Goal: Transaction & Acquisition: Purchase product/service

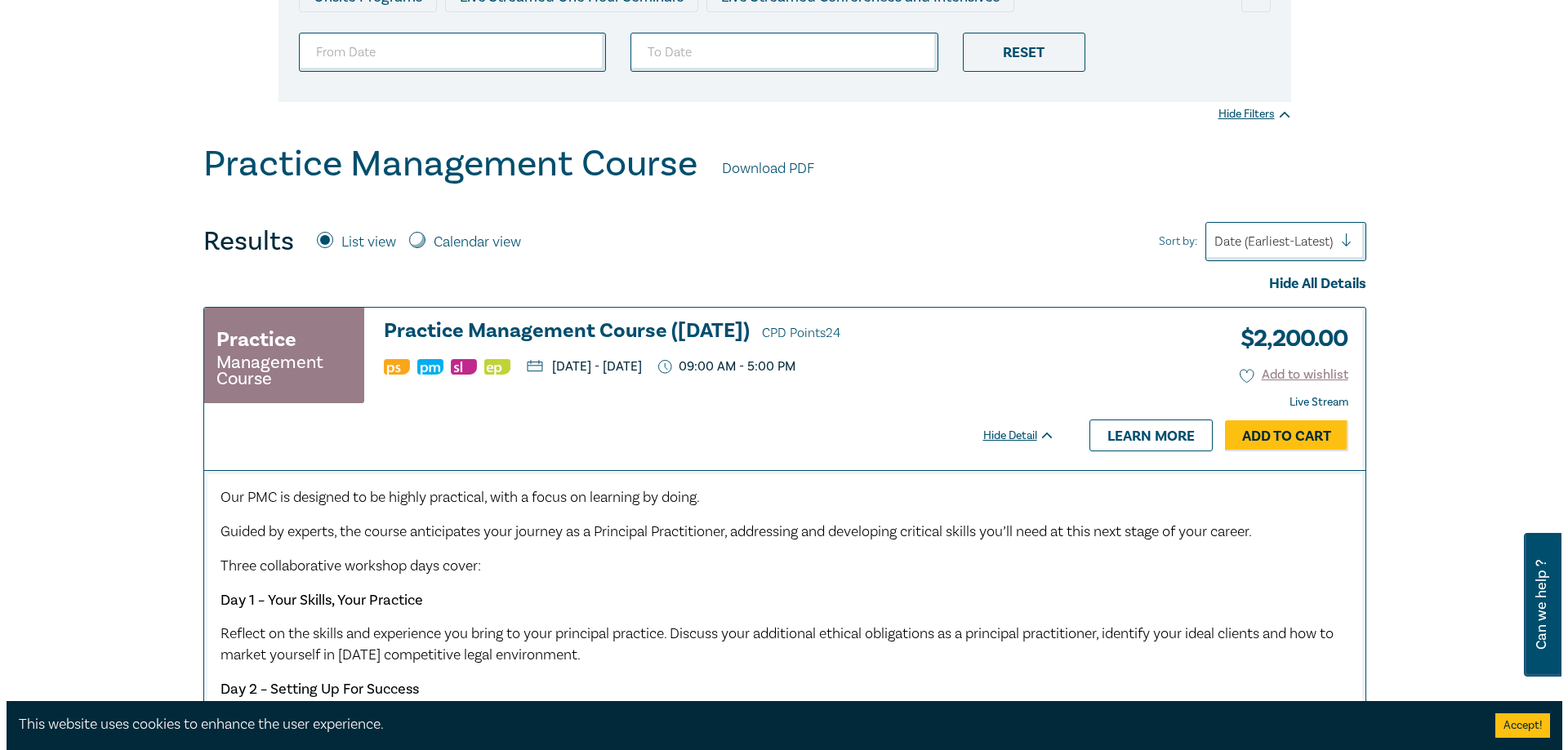
scroll to position [335, 0]
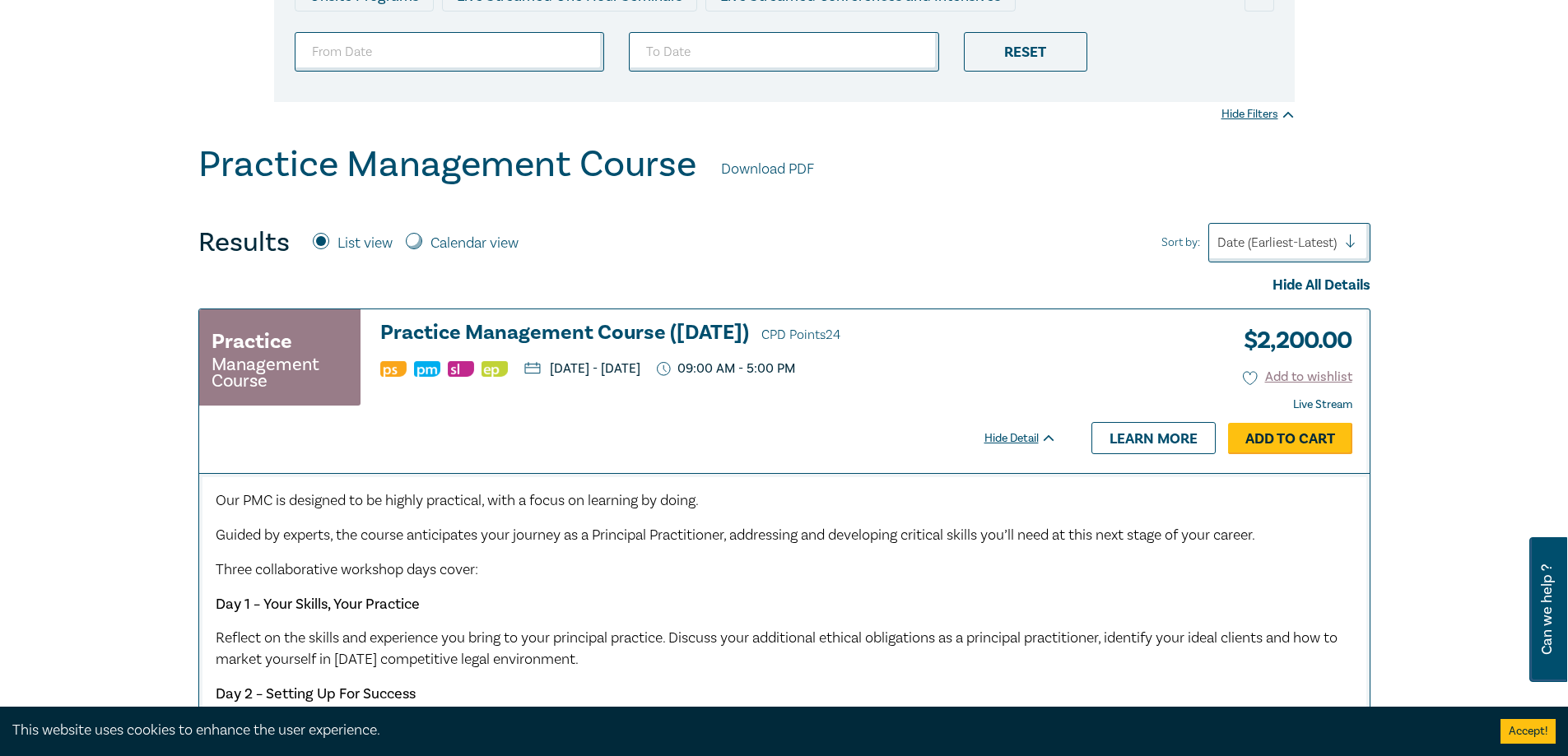
click at [1294, 431] on link "Add to Cart" at bounding box center [1290, 438] width 124 height 31
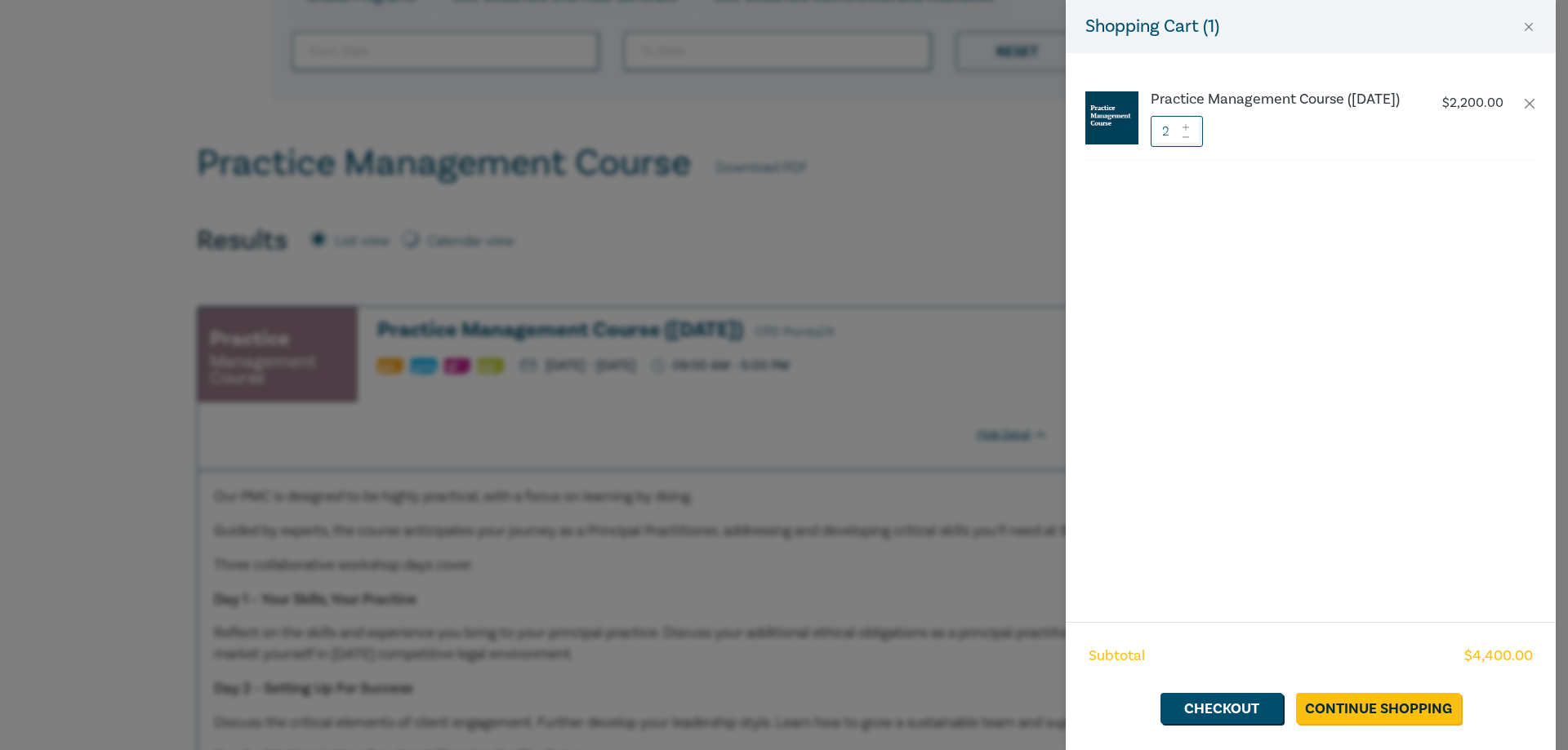
click at [1188, 137] on icon at bounding box center [1185, 136] width 6 height 1
click at [1359, 715] on link "Continue Shopping" at bounding box center [1379, 708] width 165 height 31
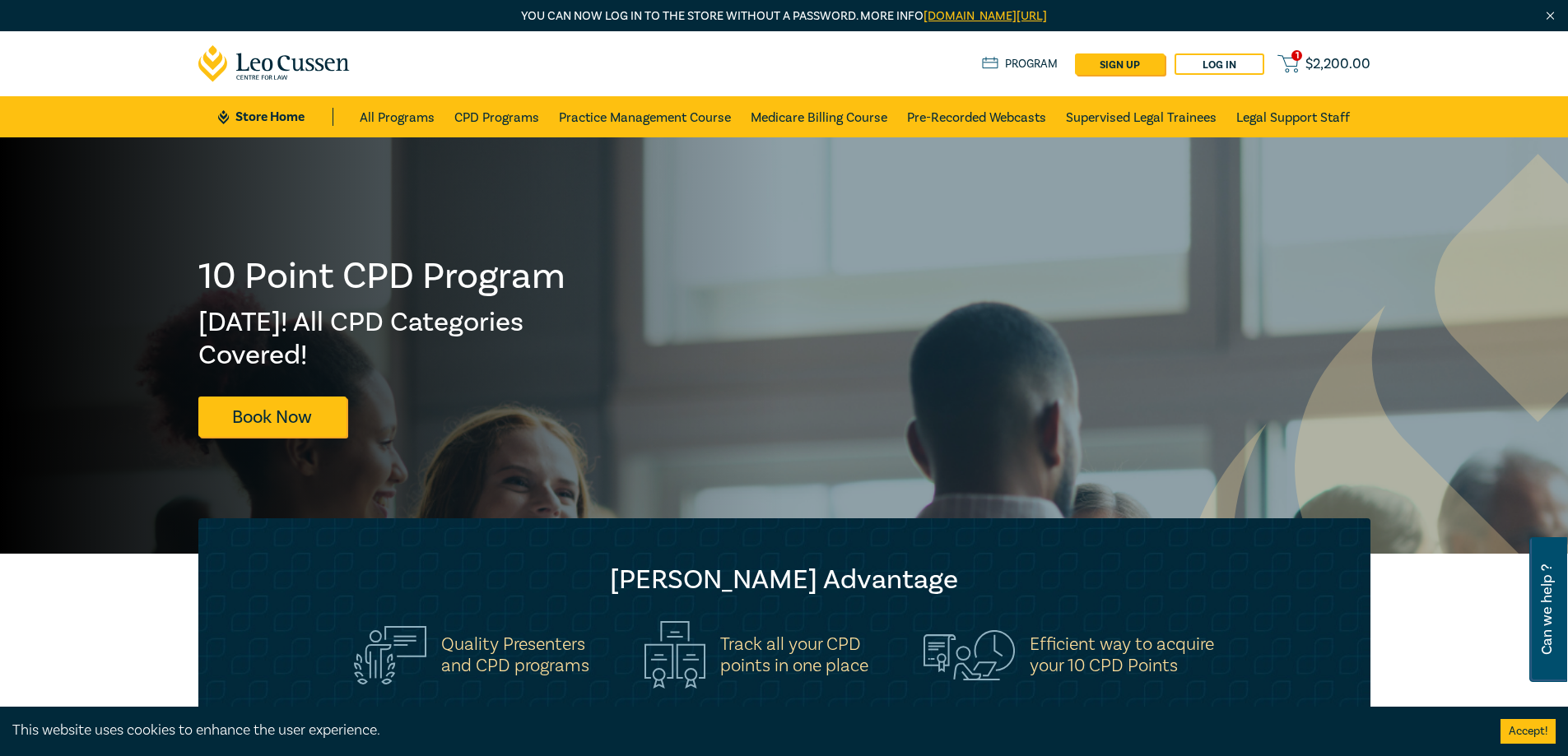
click at [1308, 65] on span "$ 2,200.00" at bounding box center [1338, 64] width 65 height 18
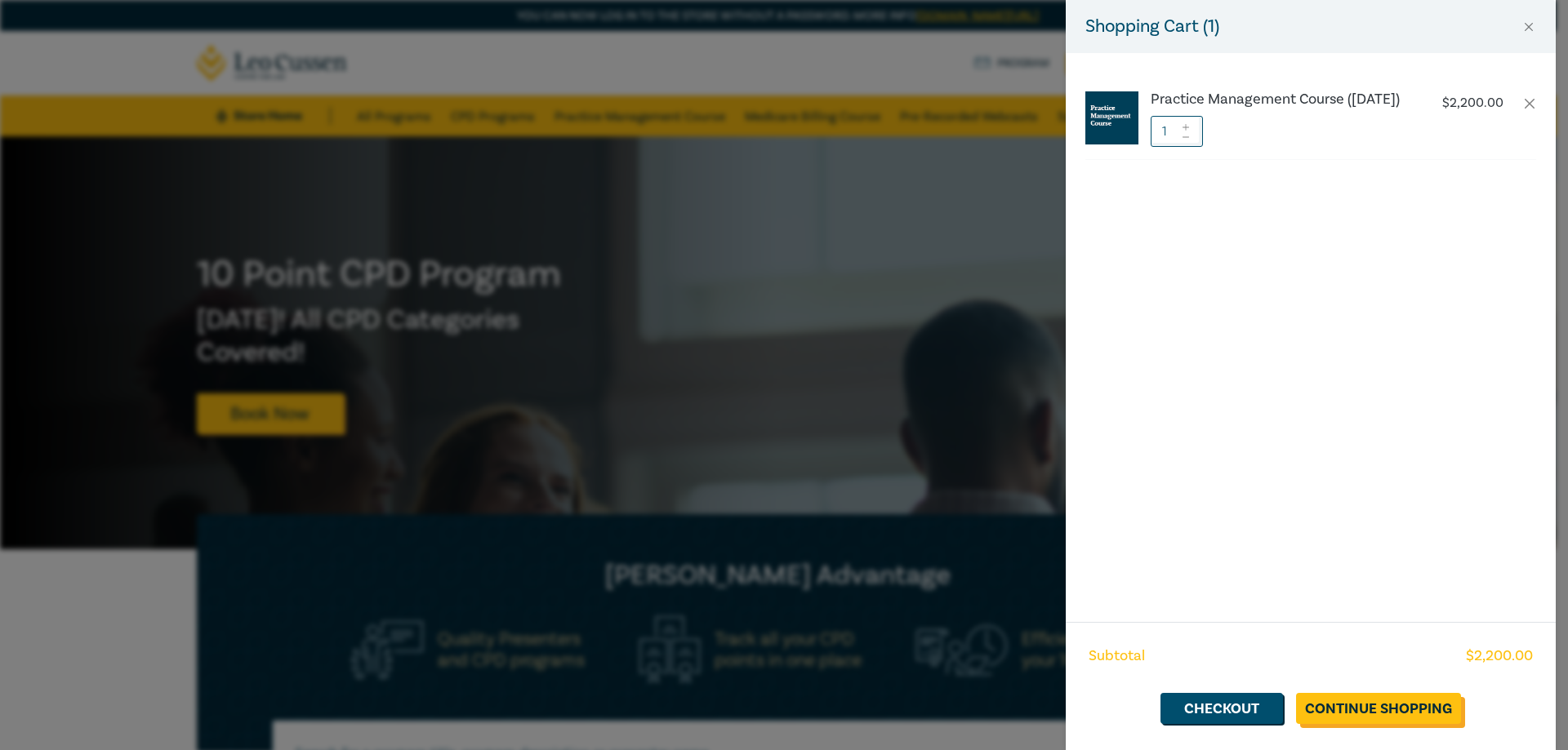
click at [1322, 711] on link "Continue Shopping" at bounding box center [1379, 708] width 165 height 31
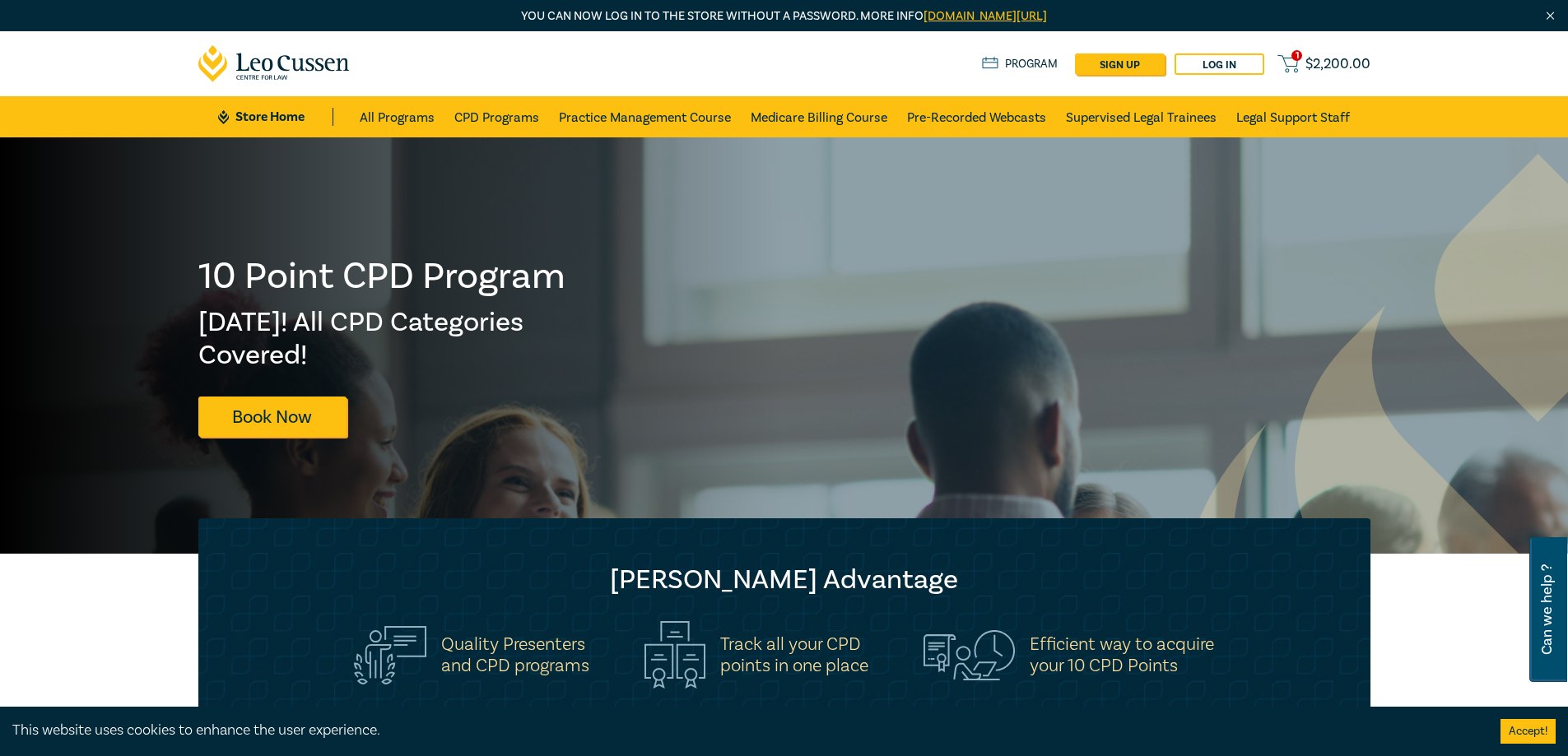
click at [1311, 67] on span "$ 2,200.00" at bounding box center [1338, 64] width 65 height 18
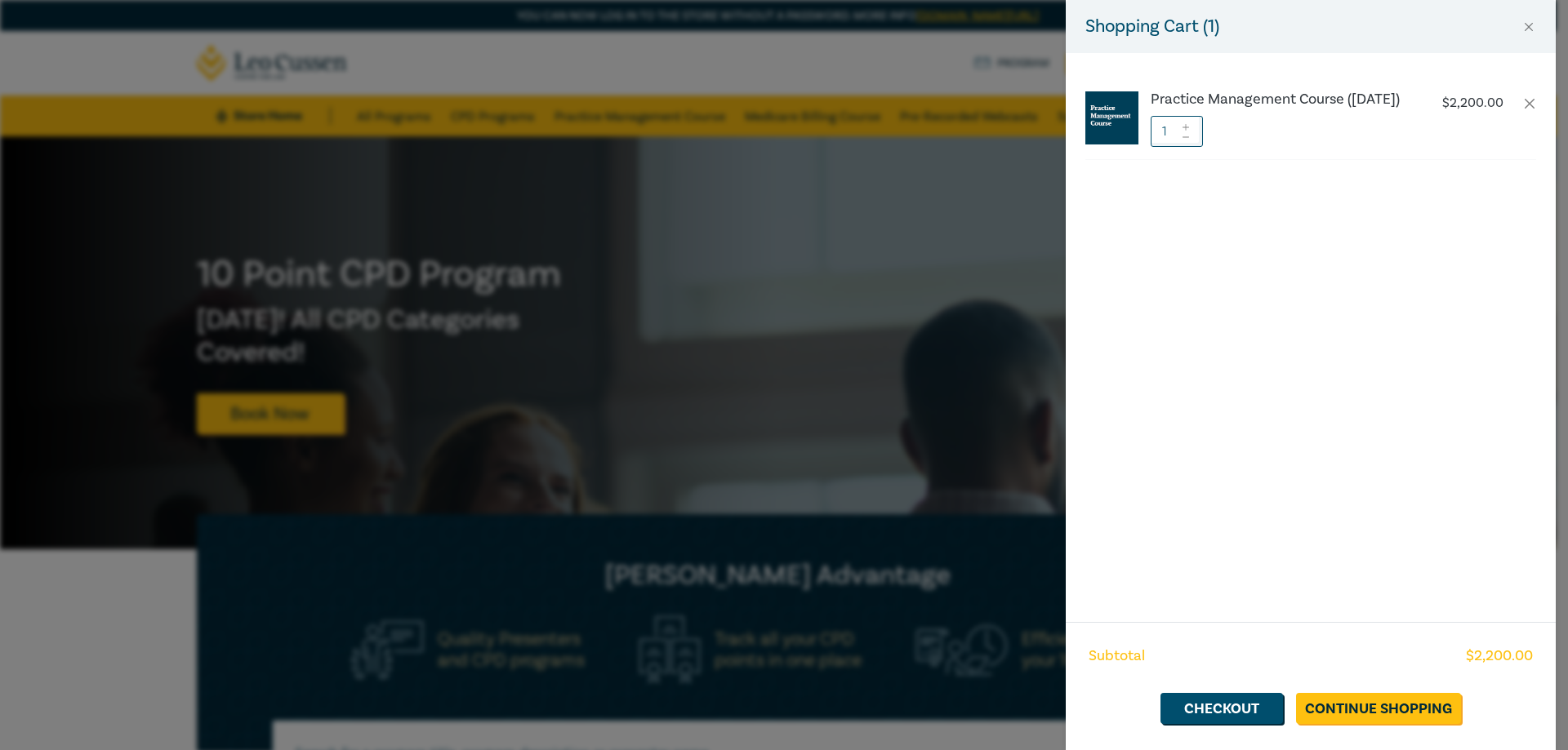
click at [916, 63] on div "Shopping Cart ( 1 ) Practice Management Course (October 2025) $ 2,200.00 1 Subt…" at bounding box center [784, 375] width 1568 height 750
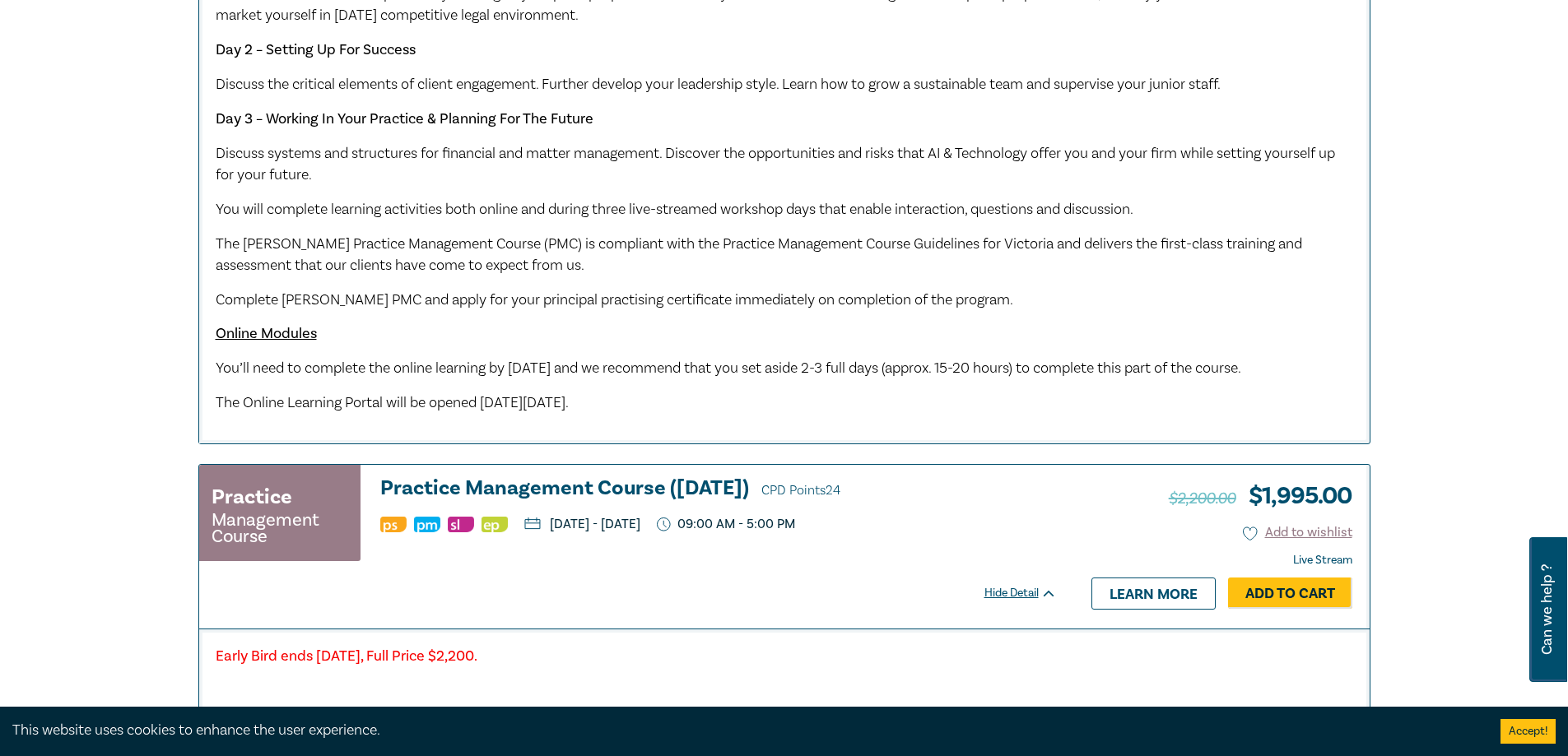
scroll to position [983, 0]
click at [1057, 408] on div "Our PMC is designed to be highly practical, with a focus on learning by doing. …" at bounding box center [784, 129] width 1137 height 568
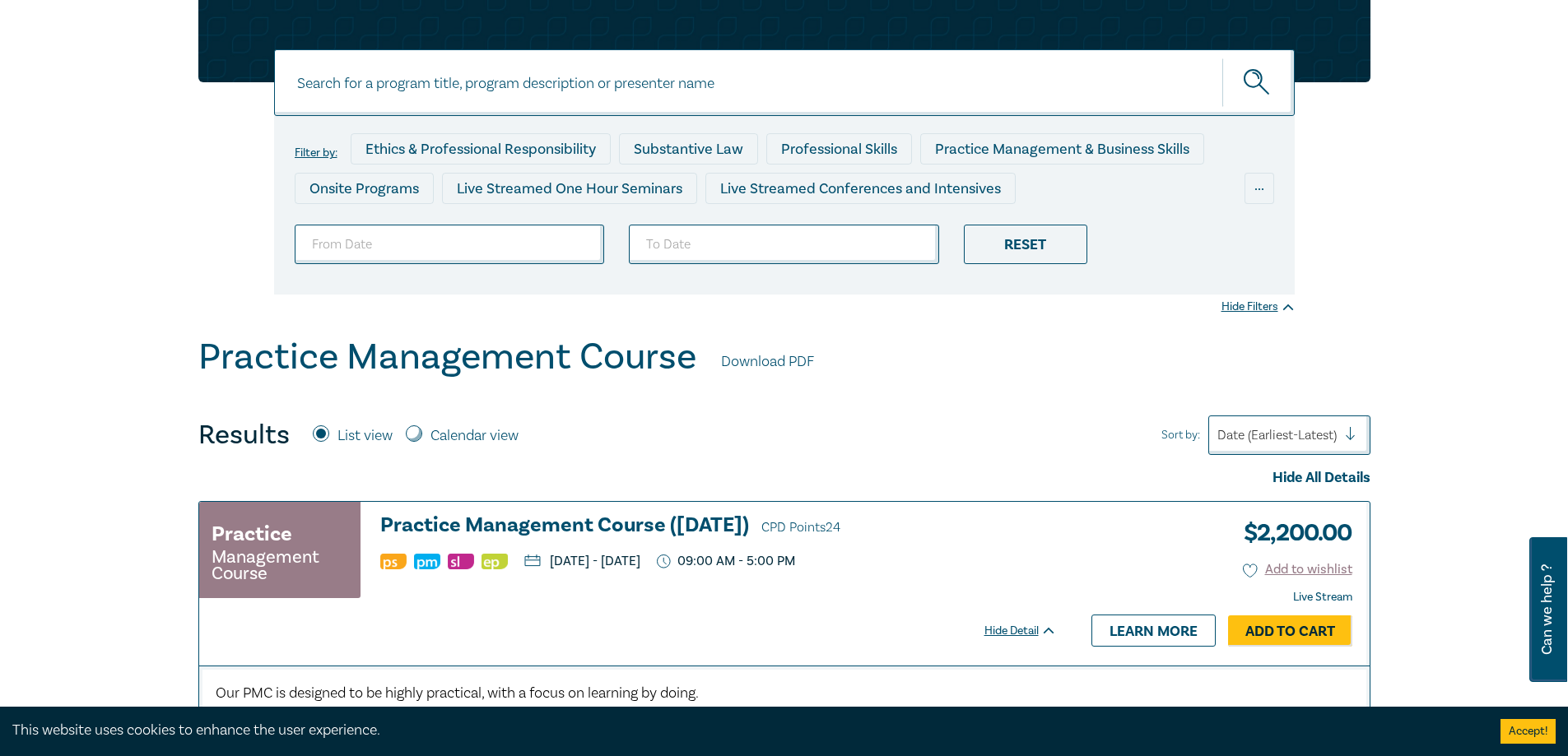
scroll to position [0, 0]
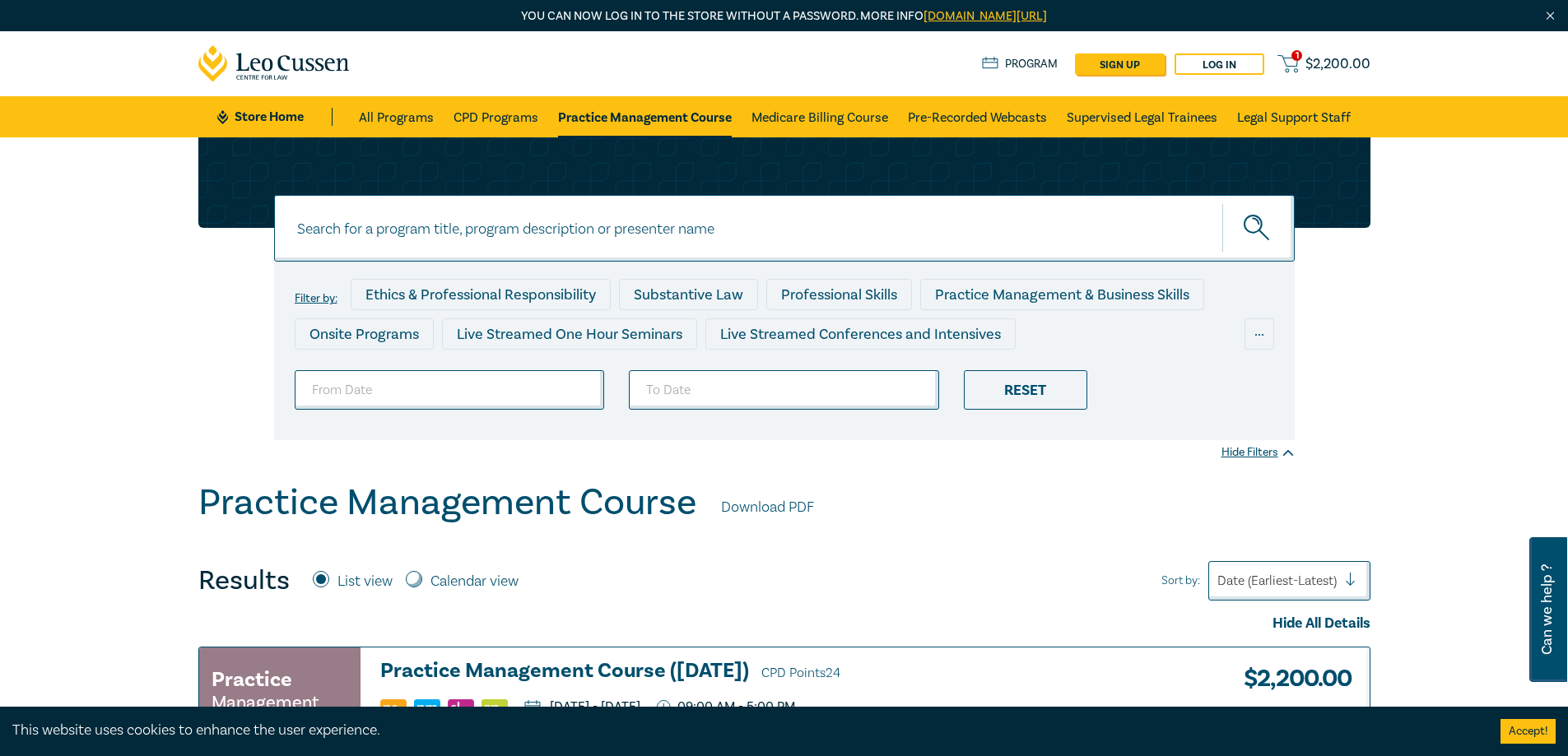
click at [1320, 59] on span "$ 2,200.00" at bounding box center [1338, 64] width 65 height 18
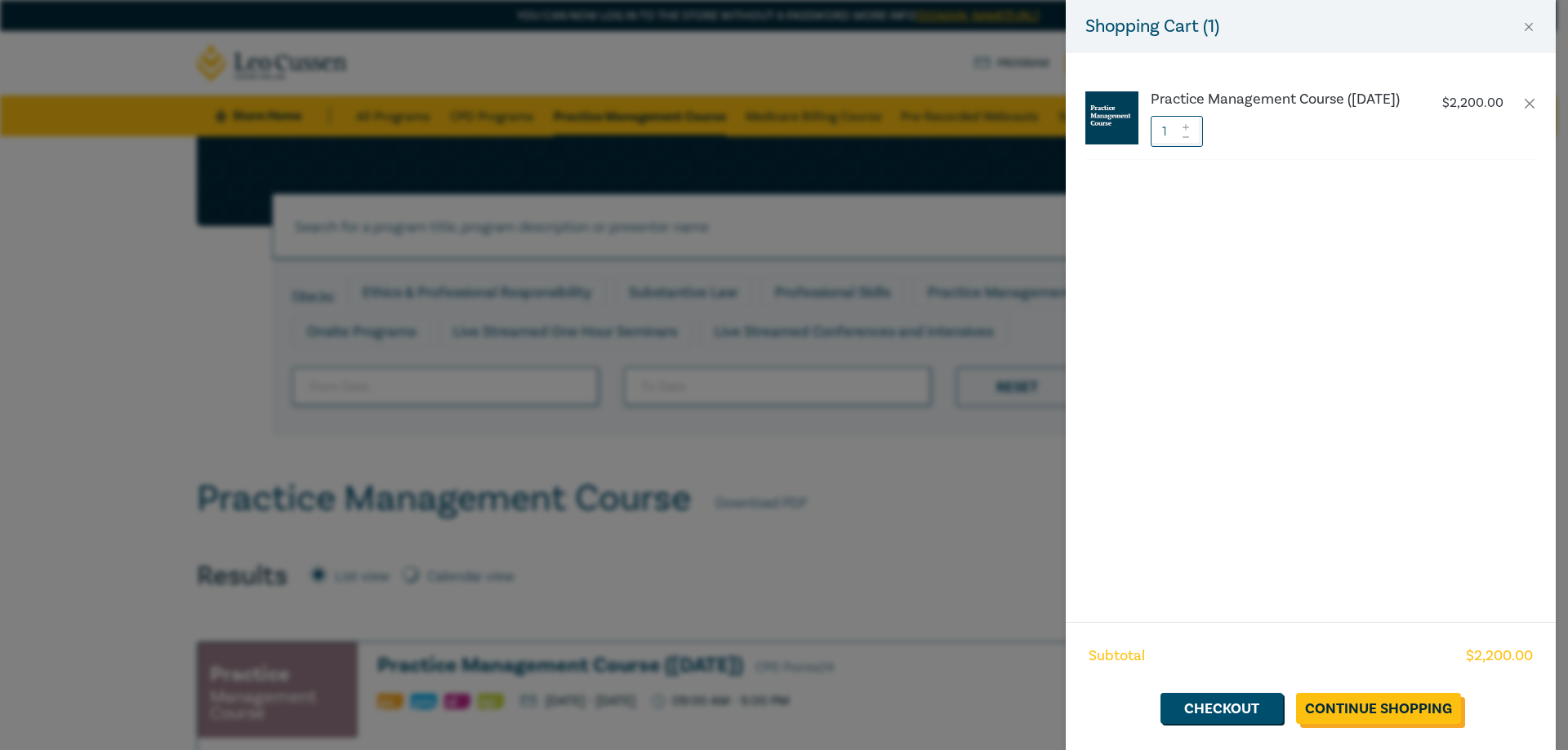
click at [1410, 698] on link "Continue Shopping" at bounding box center [1379, 708] width 165 height 31
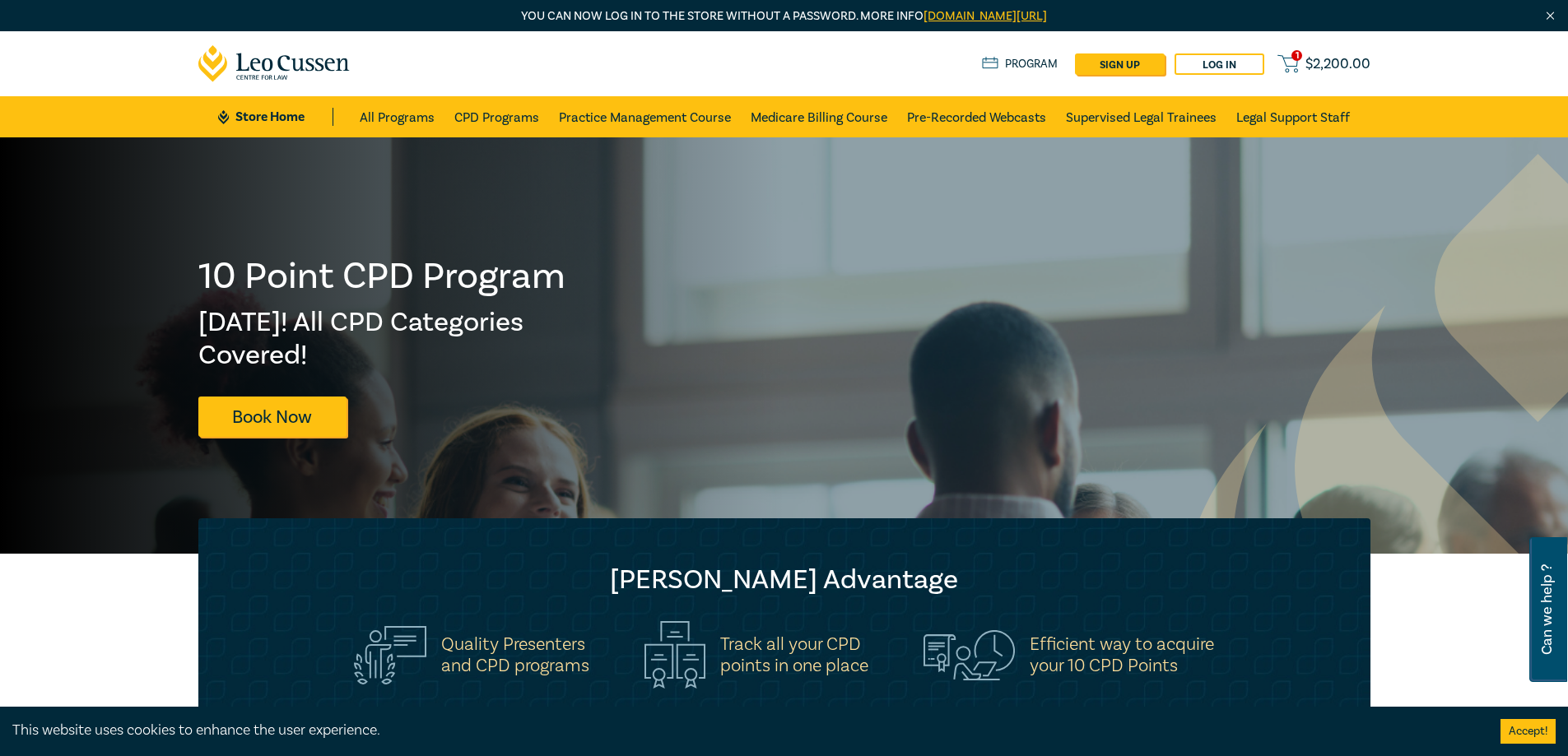
click at [1314, 69] on span "$ 2,200.00" at bounding box center [1338, 64] width 65 height 18
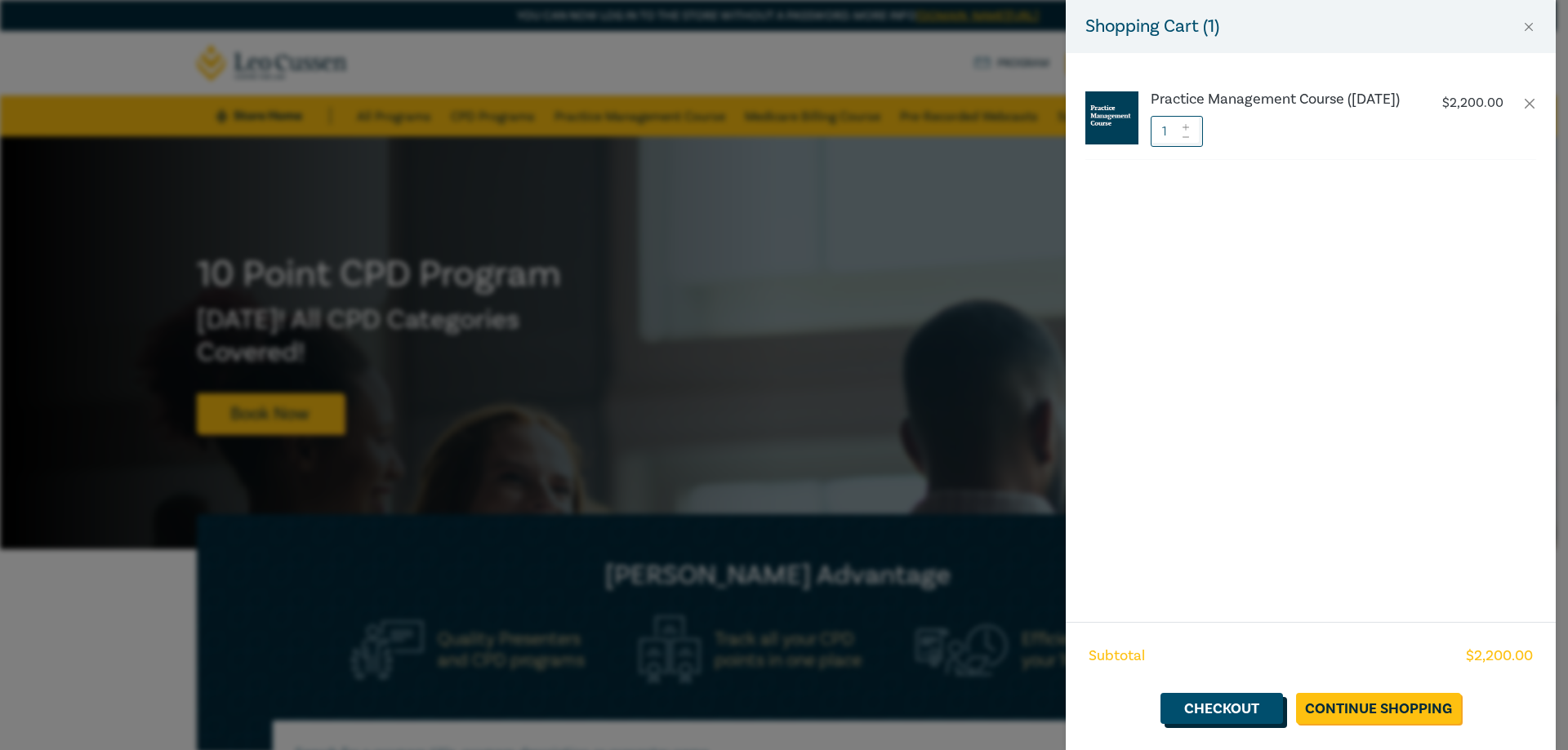
click at [1243, 696] on link "Checkout" at bounding box center [1221, 708] width 122 height 31
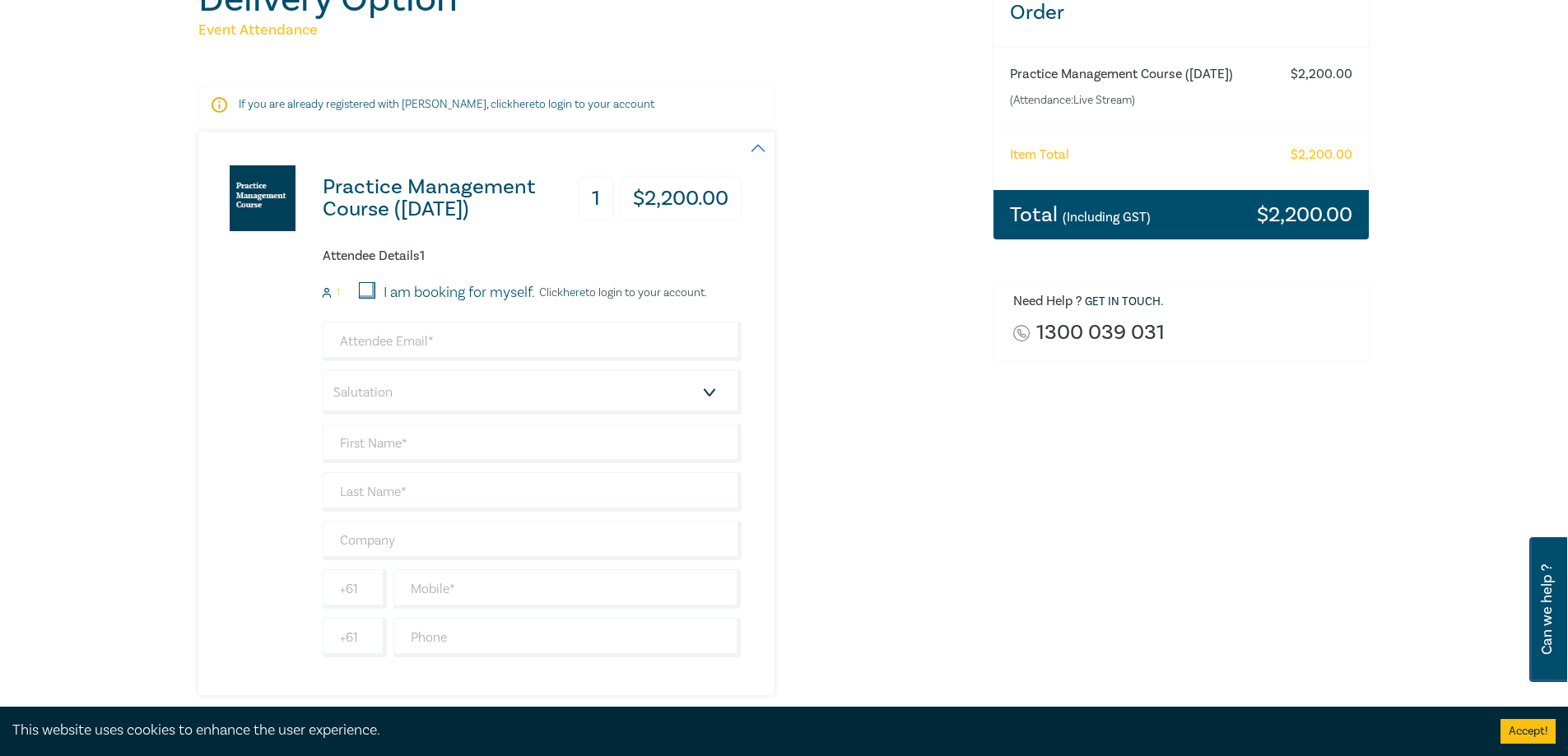
scroll to position [233, 0]
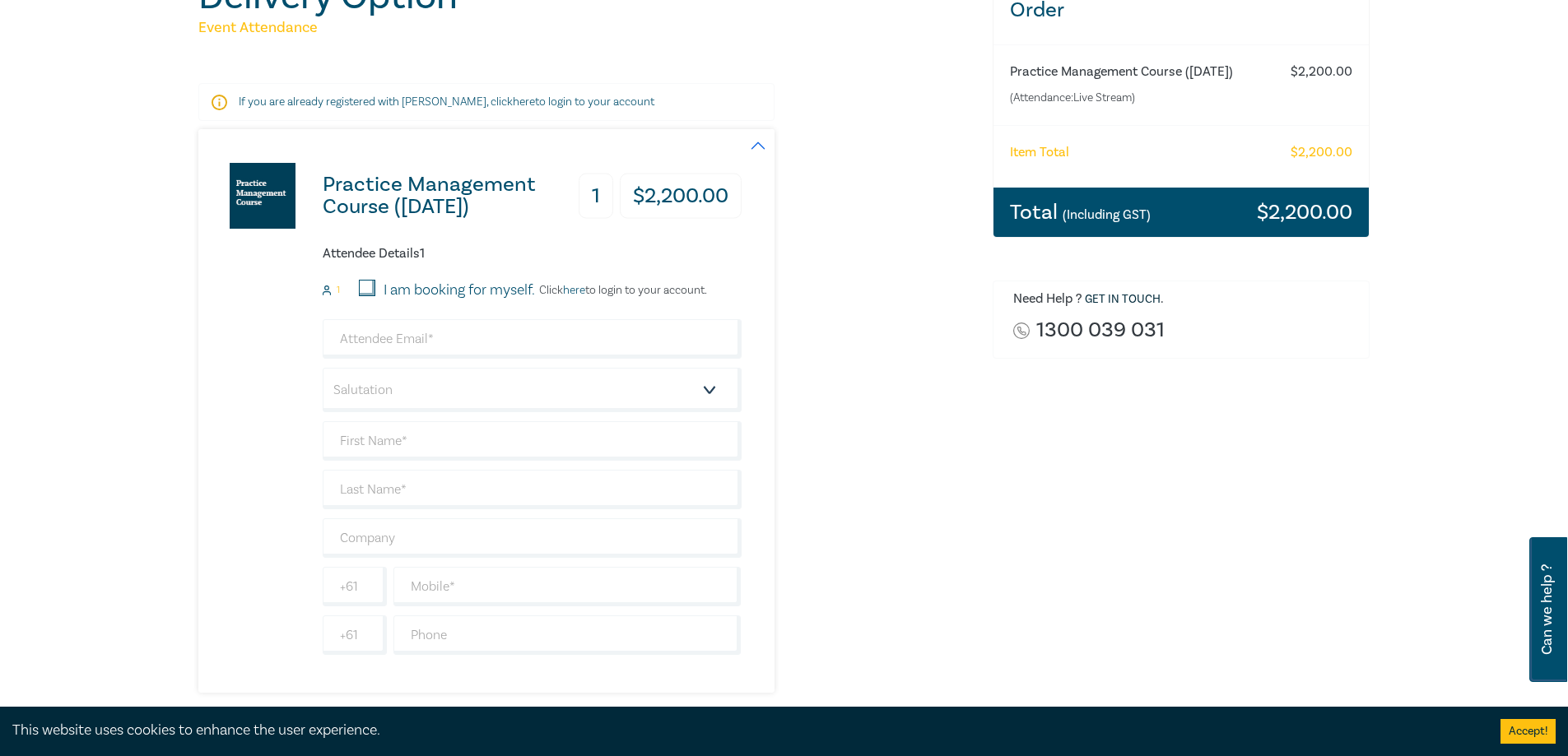
click at [381, 287] on div "I am booking for myself." at bounding box center [446, 291] width 176 height 21
click at [361, 286] on input "I am booking for myself." at bounding box center [367, 288] width 16 height 16
checkbox input "true"
click at [368, 340] on input "email" at bounding box center [532, 339] width 419 height 39
click at [498, 357] on input "sofia.isabella.griffin" at bounding box center [532, 339] width 419 height 39
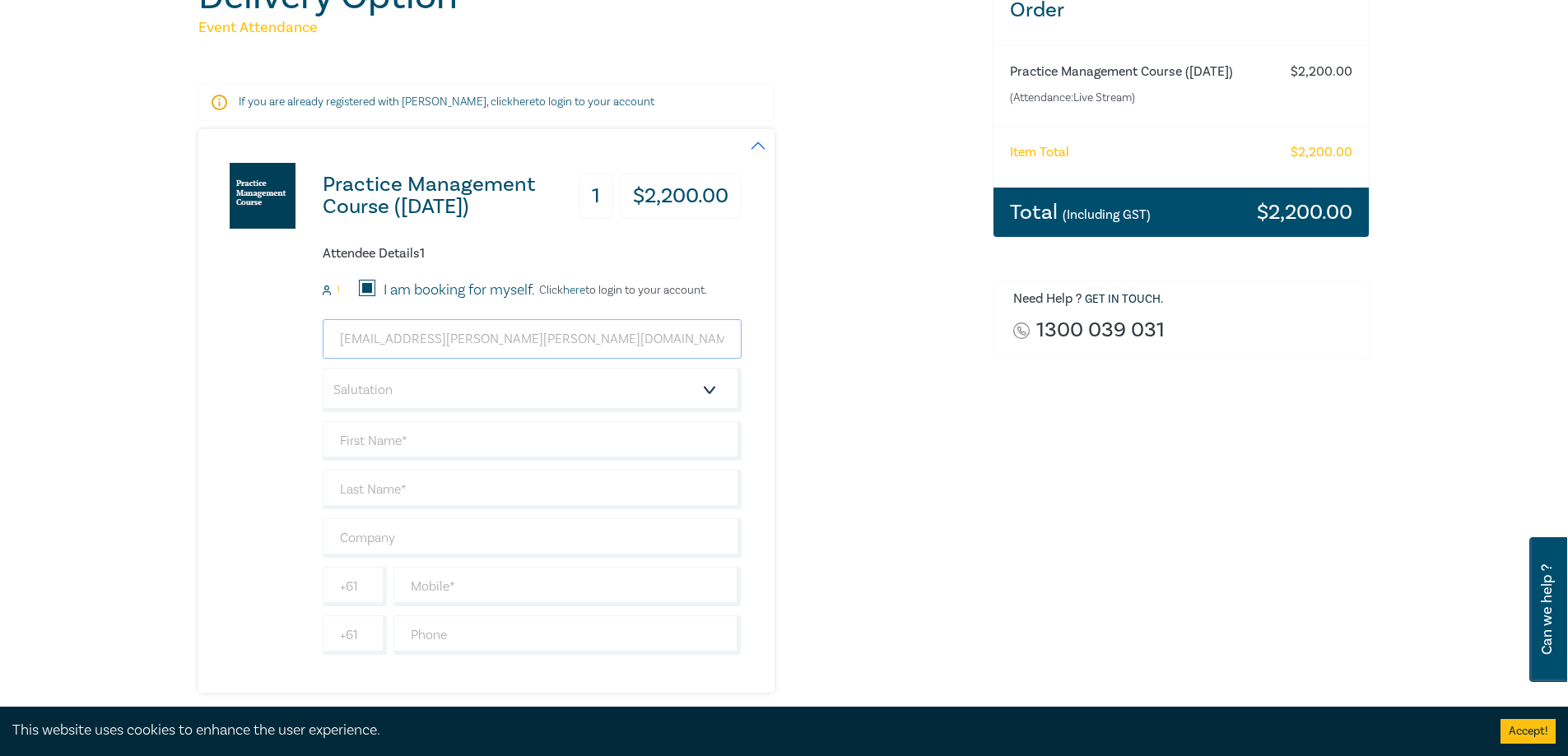
type input "[EMAIL_ADDRESS][PERSON_NAME][PERSON_NAME][DOMAIN_NAME]"
select select "Ms."
click at [439, 431] on input "text" at bounding box center [532, 440] width 419 height 39
type input "Sofia-Isabella"
type input "Griffin"
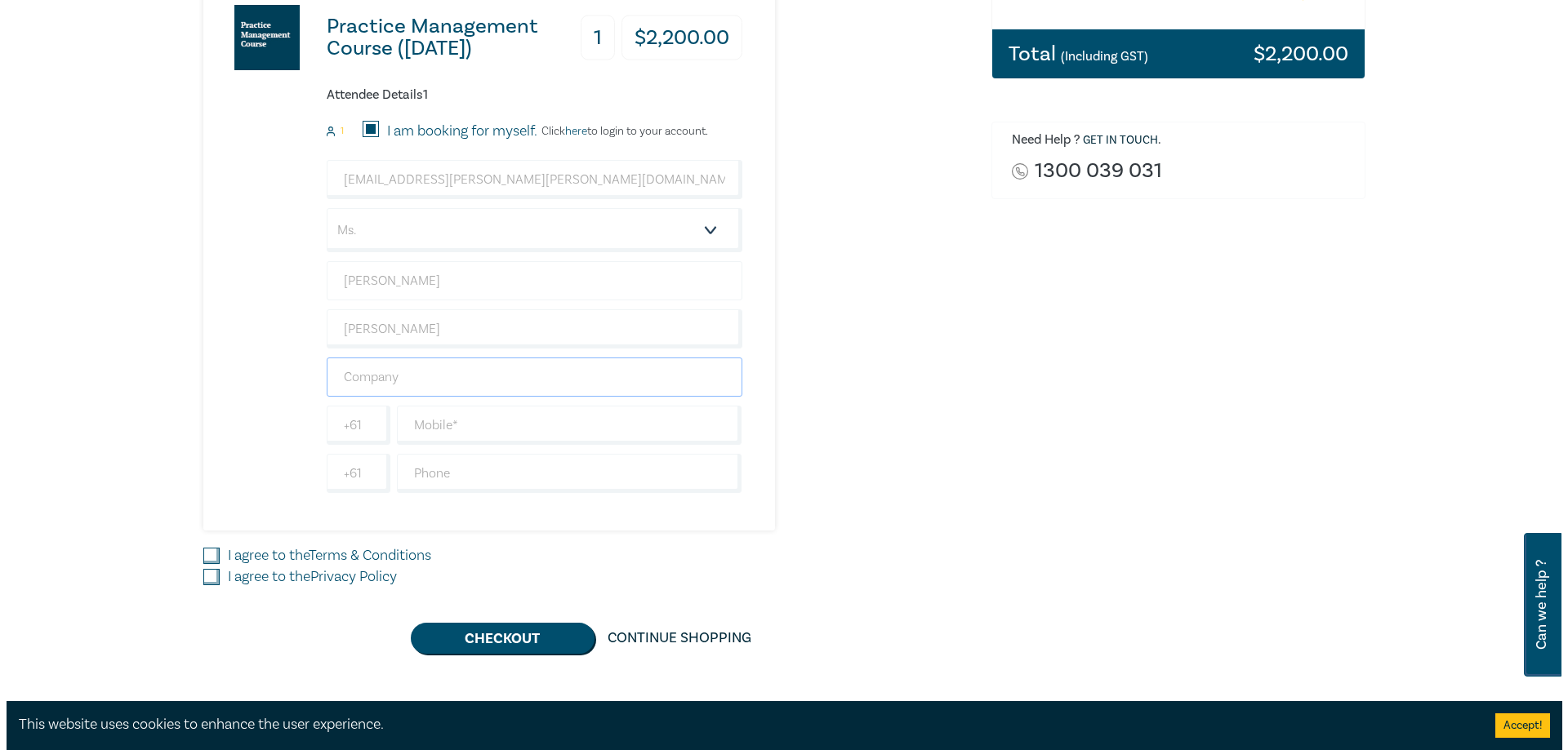
scroll to position [388, 0]
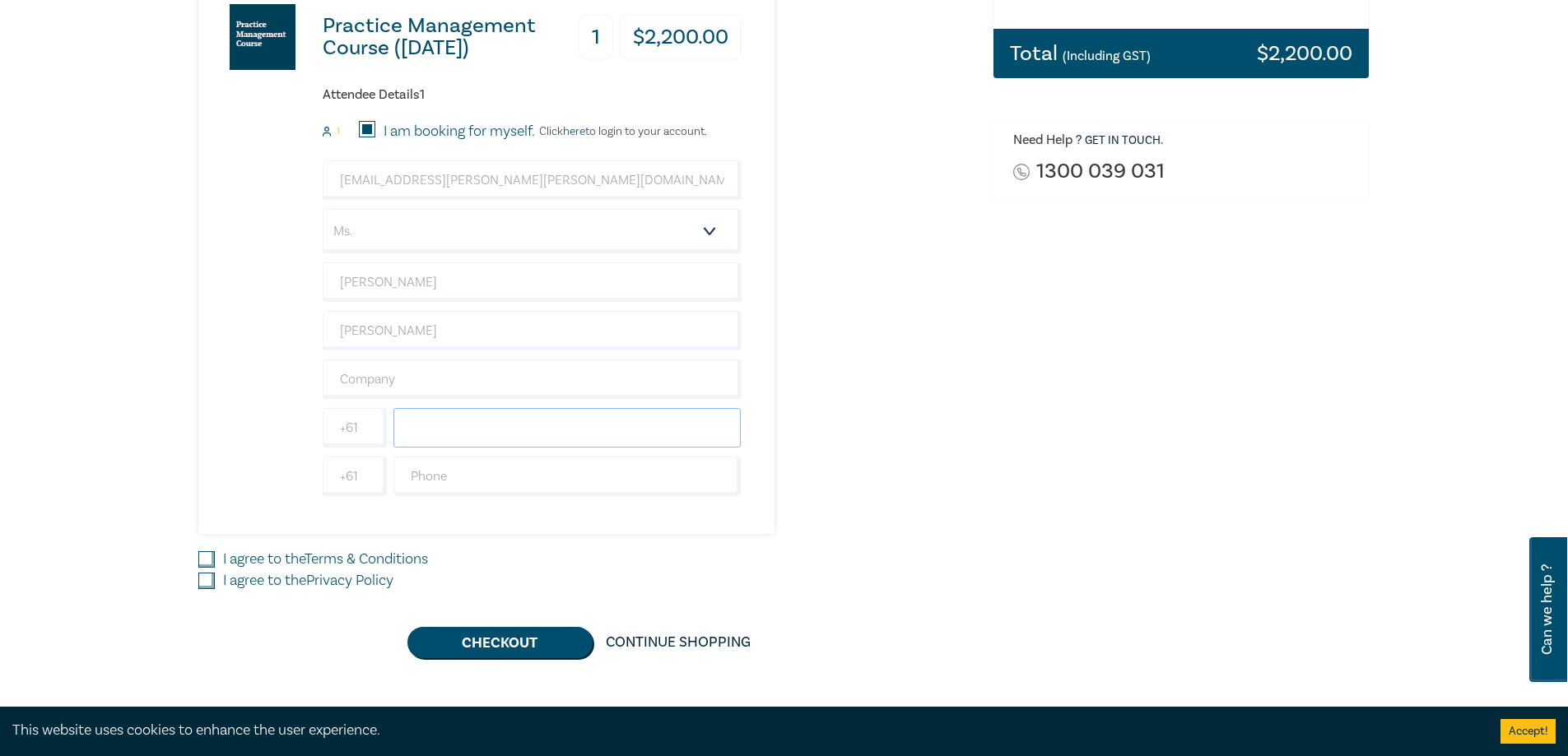
click at [439, 431] on input "text" at bounding box center [567, 428] width 348 height 39
type input "409193679"
click at [324, 561] on link "Terms & Conditions" at bounding box center [366, 558] width 123 height 19
click at [215, 561] on input "I agree to the Terms & Conditions" at bounding box center [206, 559] width 16 height 16
checkbox input "true"
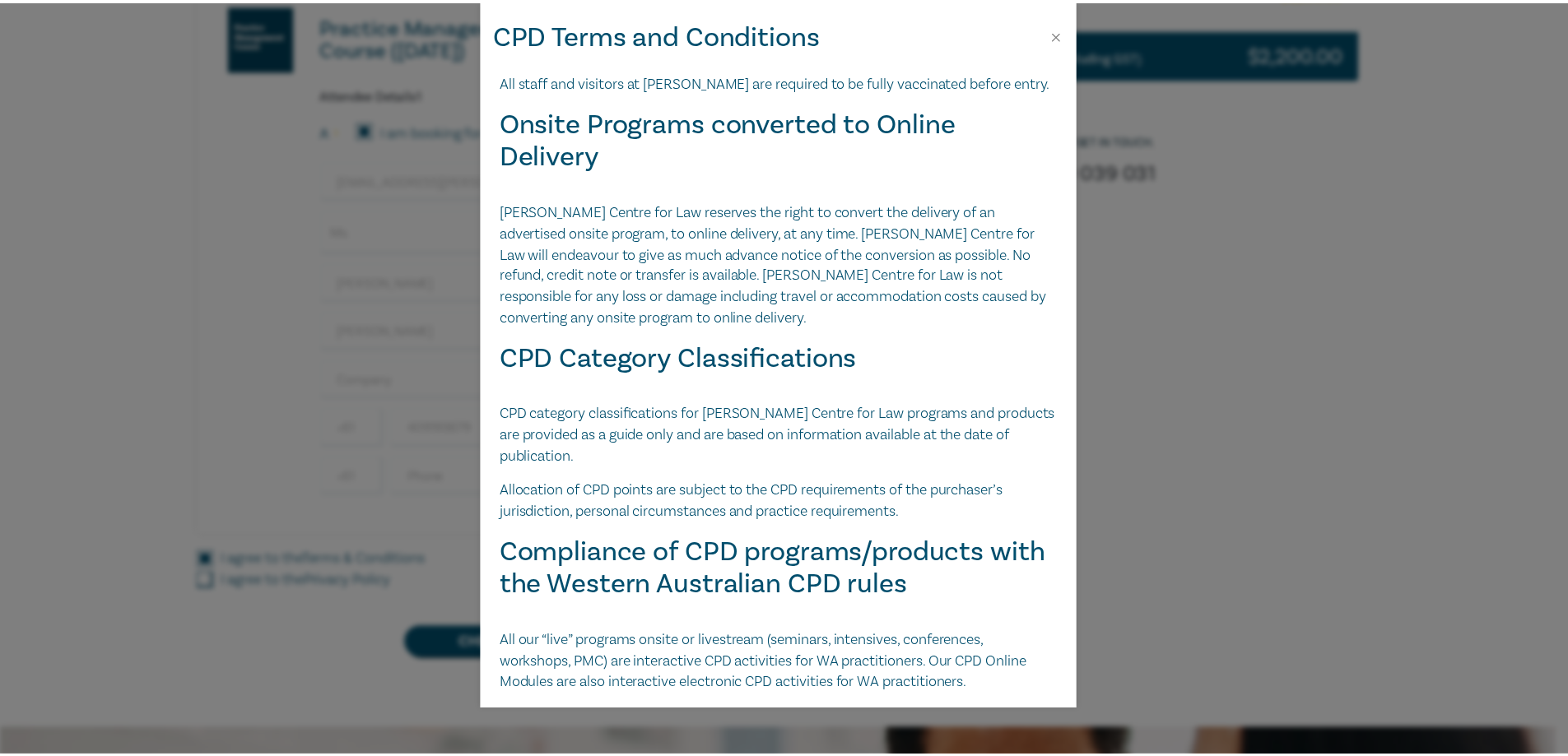
scroll to position [3466, 0]
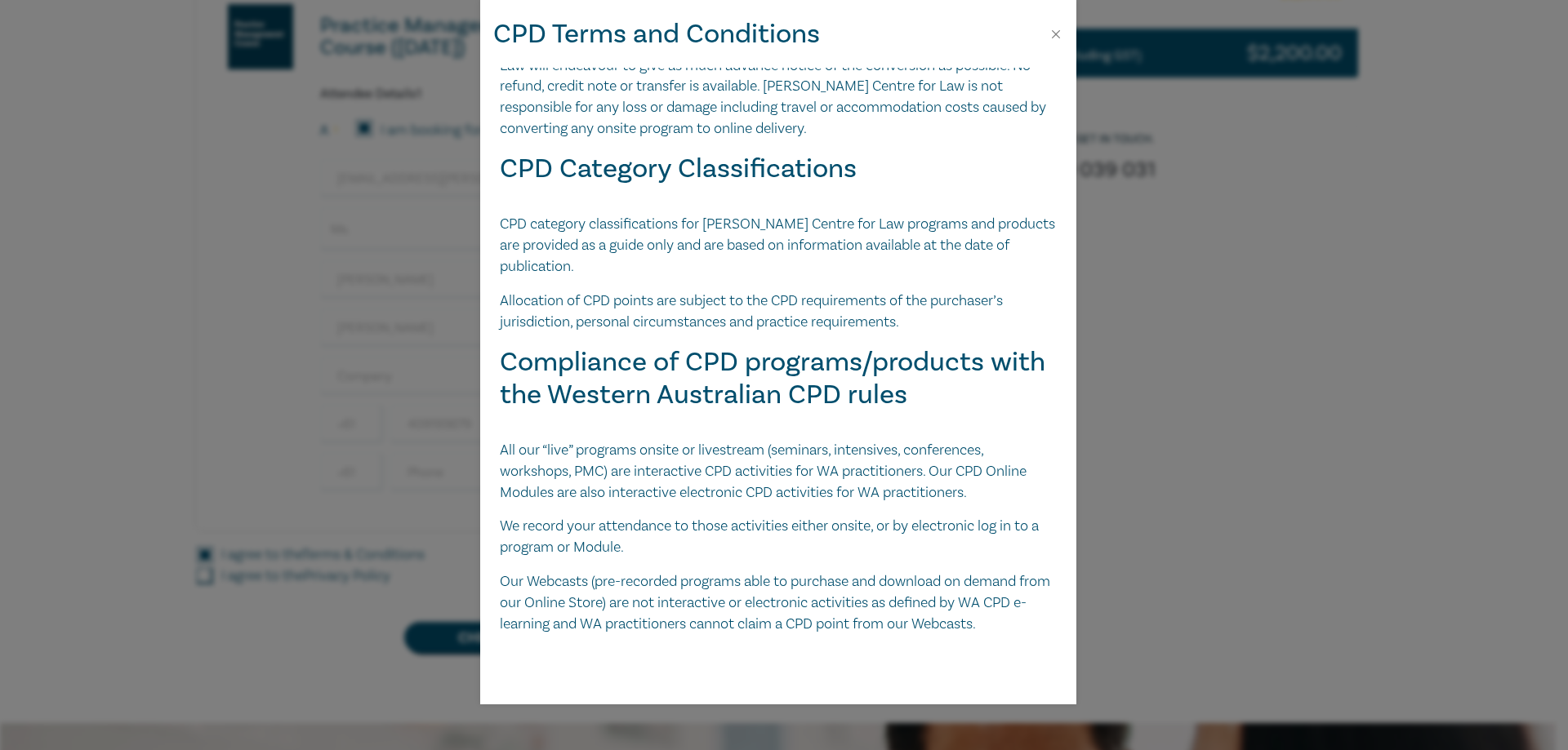
click at [381, 334] on div "CPD Terms and Conditions Leo Cussen Digital Products including Papers, Audio an…" at bounding box center [784, 375] width 1568 height 750
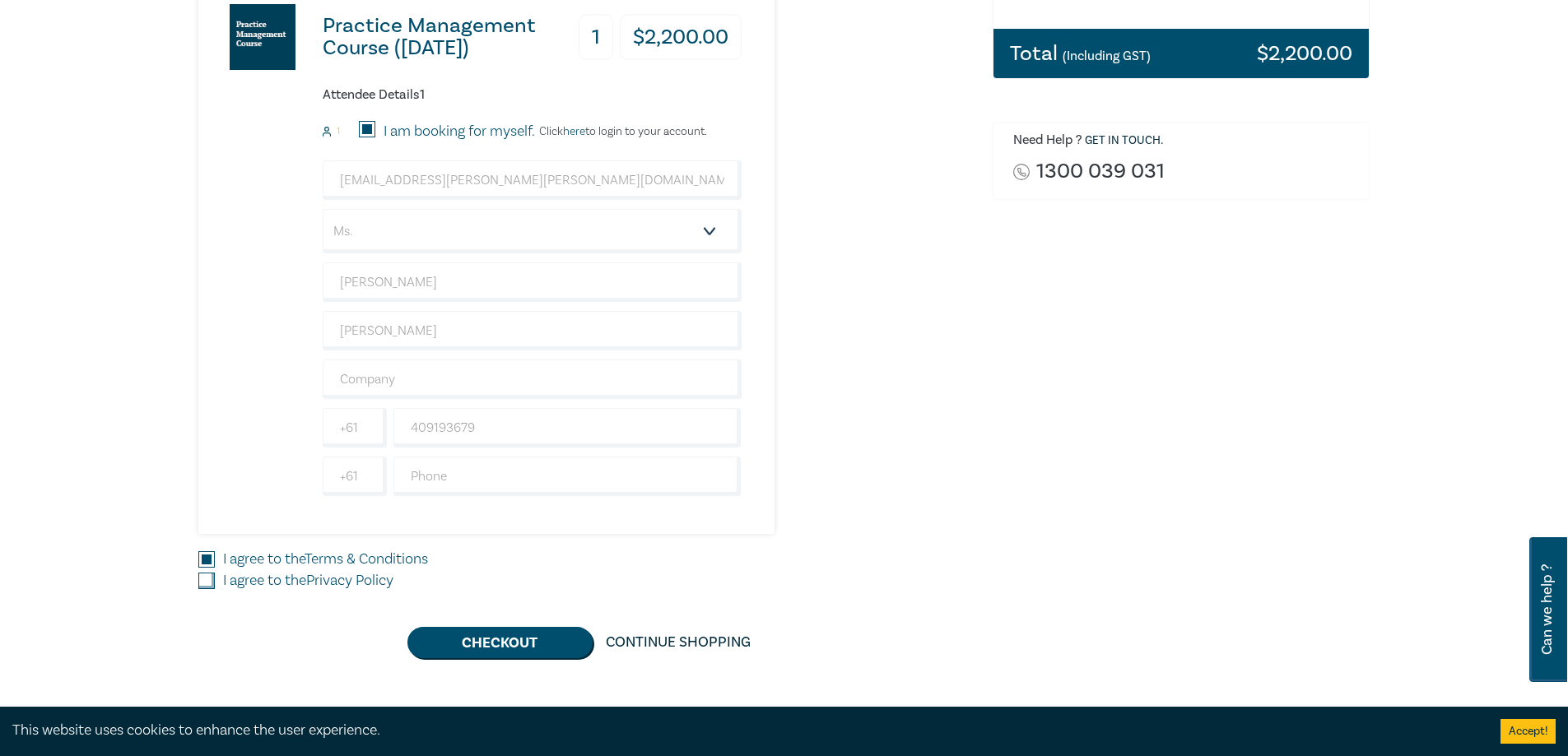
click at [261, 580] on label "I agree to the Privacy Policy" at bounding box center [308, 581] width 170 height 21
click at [215, 580] on input "I agree to the Privacy Policy" at bounding box center [206, 580] width 16 height 16
checkbox input "true"
click at [498, 641] on button "Checkout" at bounding box center [500, 642] width 186 height 31
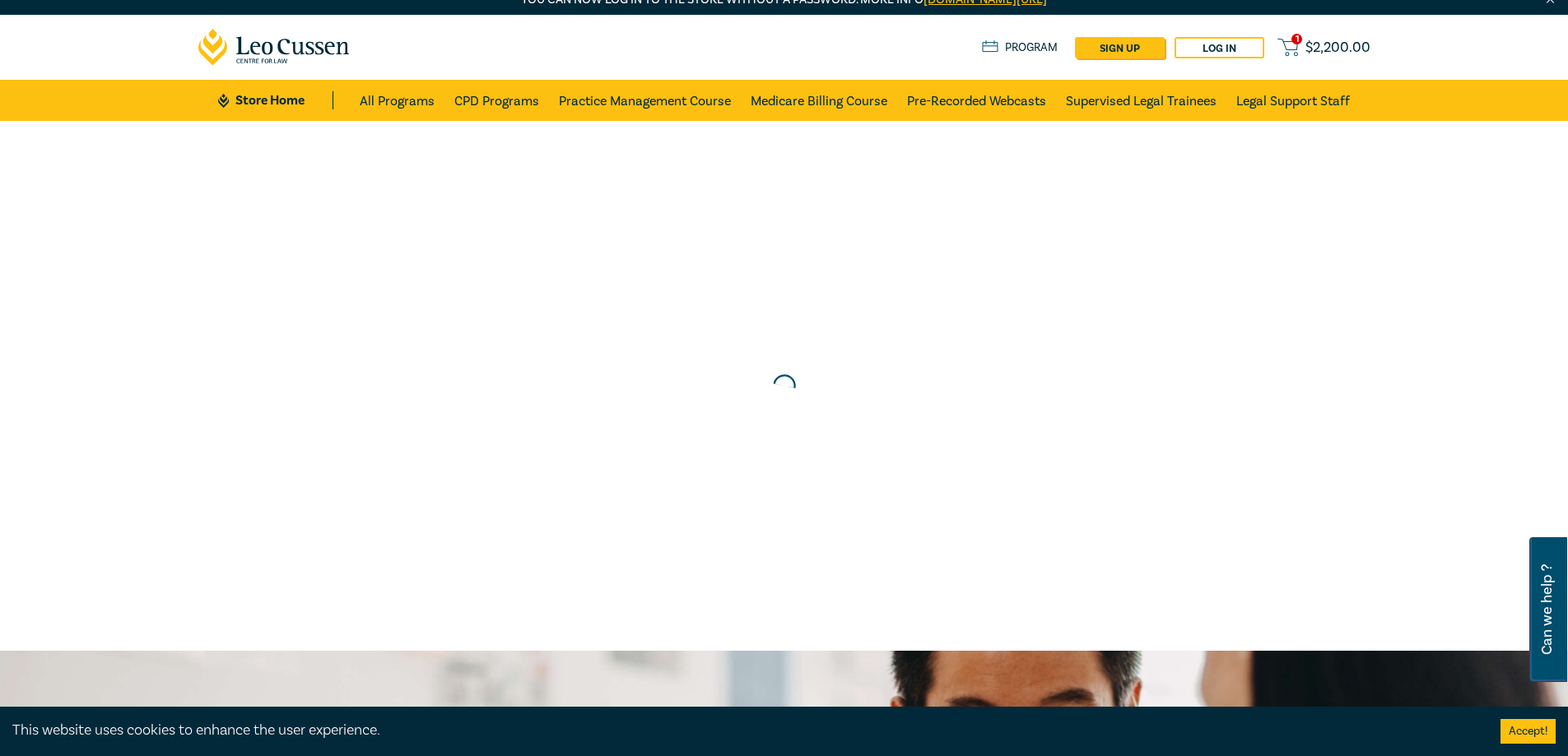
scroll to position [0, 0]
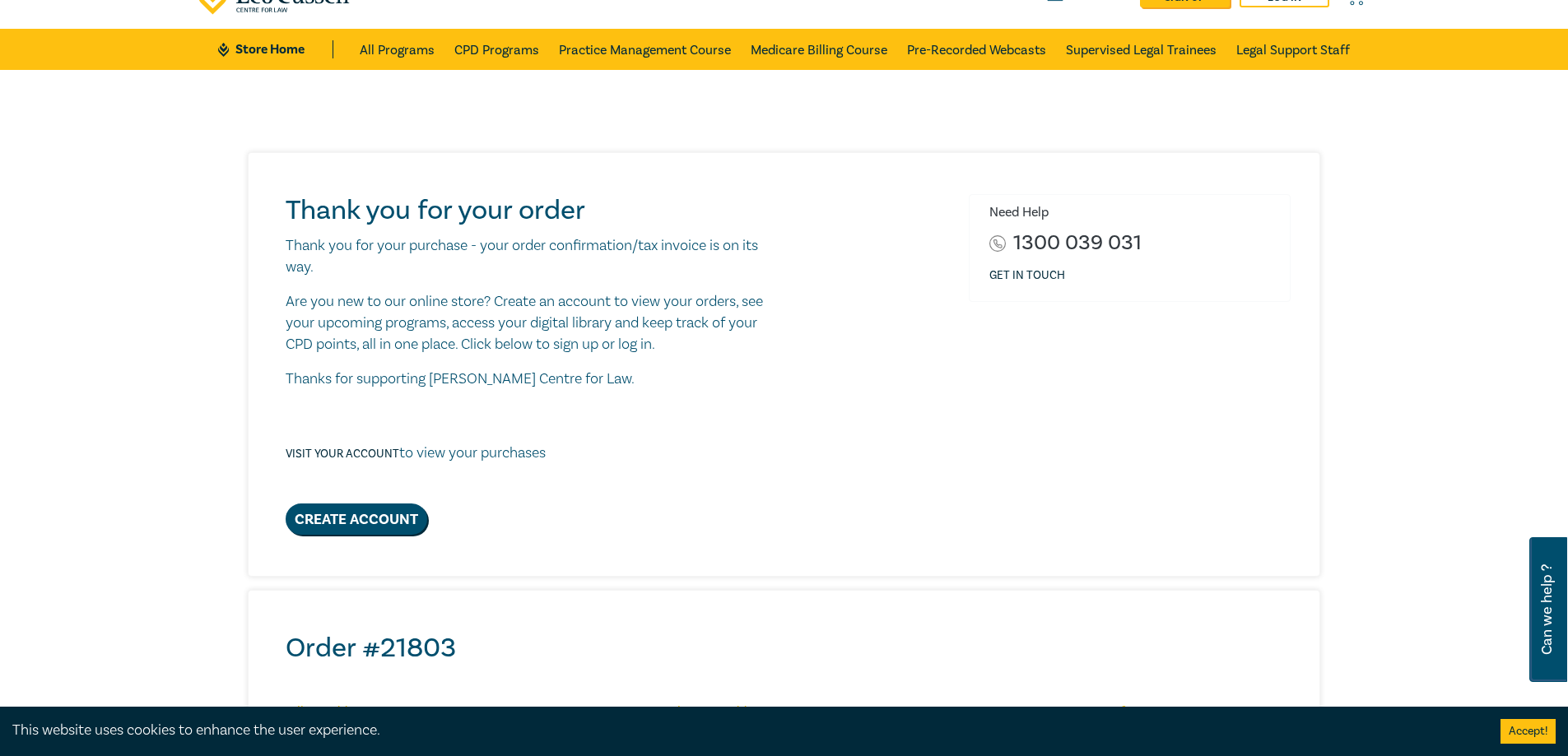
scroll to position [62, 0]
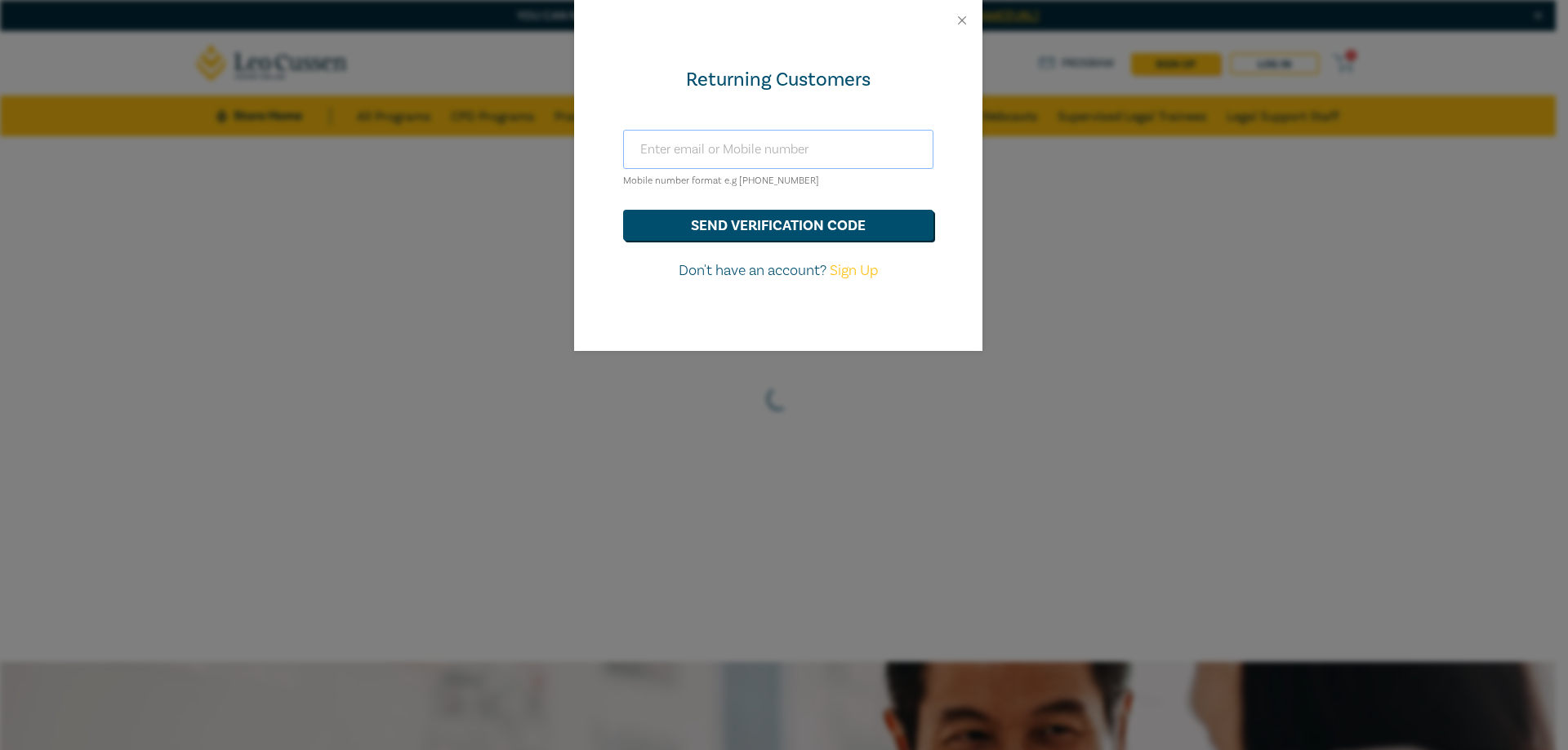
click at [779, 163] on input "text" at bounding box center [778, 149] width 311 height 39
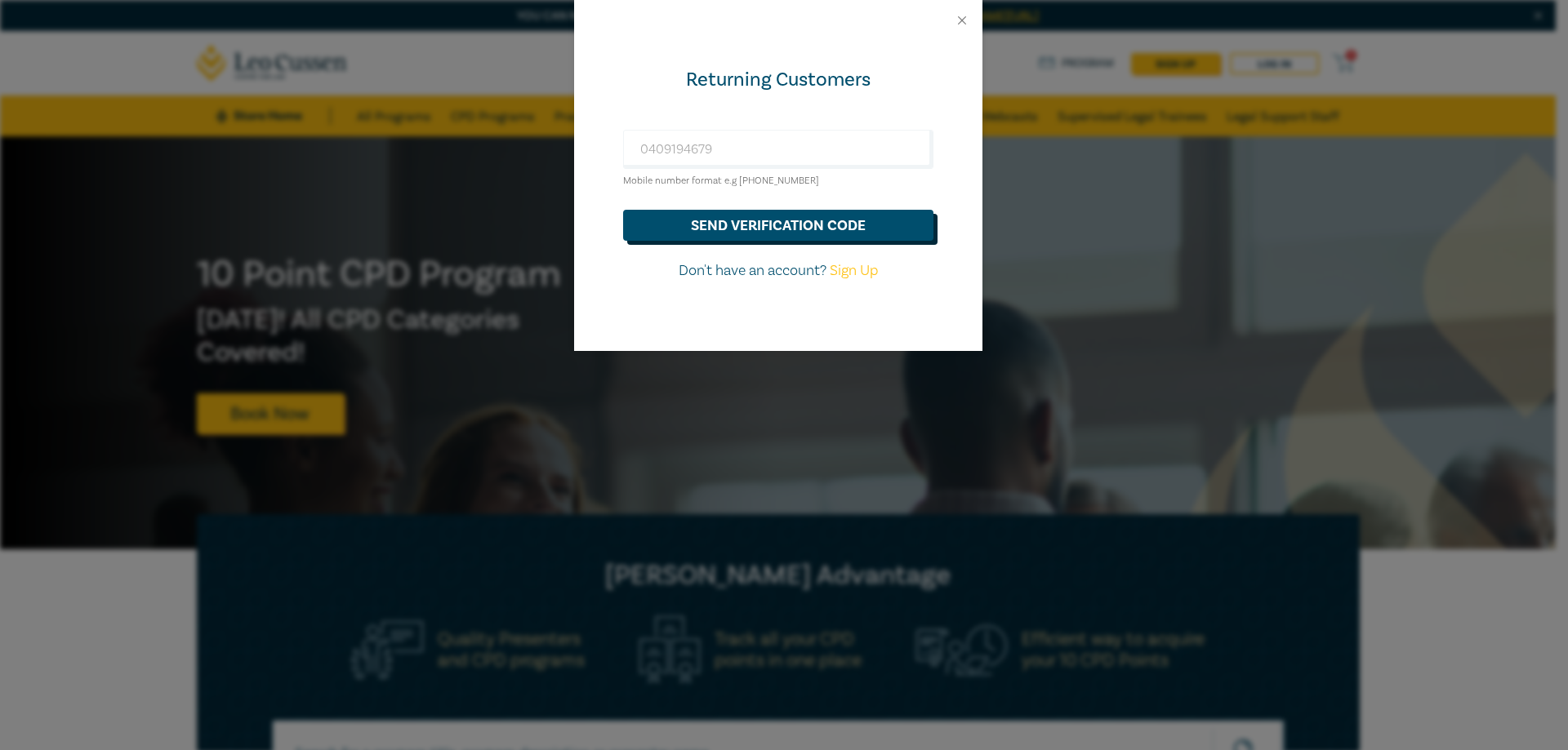
click at [726, 224] on button "send verification code" at bounding box center [778, 225] width 311 height 31
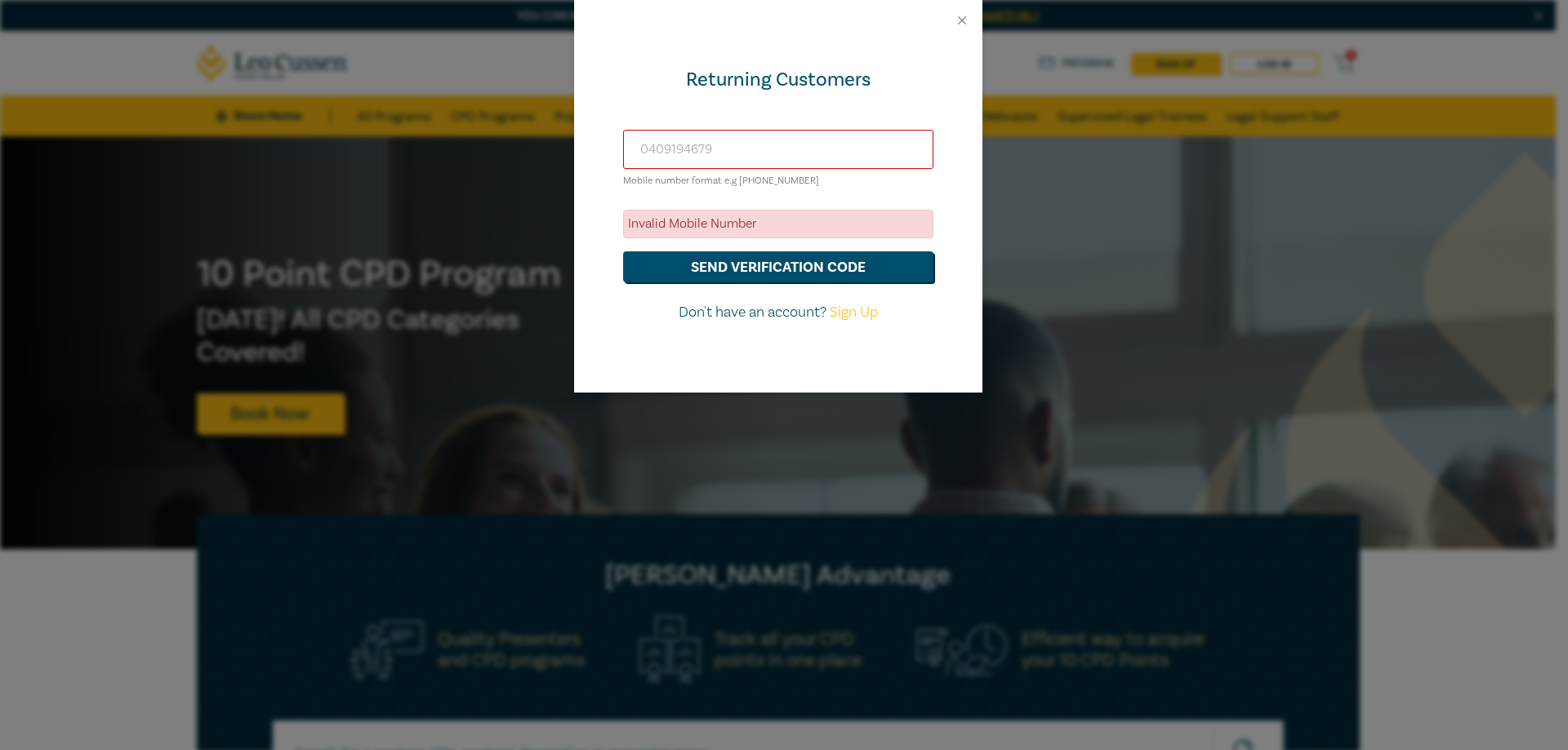
click at [743, 150] on input "0409194679" at bounding box center [778, 149] width 311 height 39
click at [623, 251] on button "send verification code" at bounding box center [778, 266] width 311 height 31
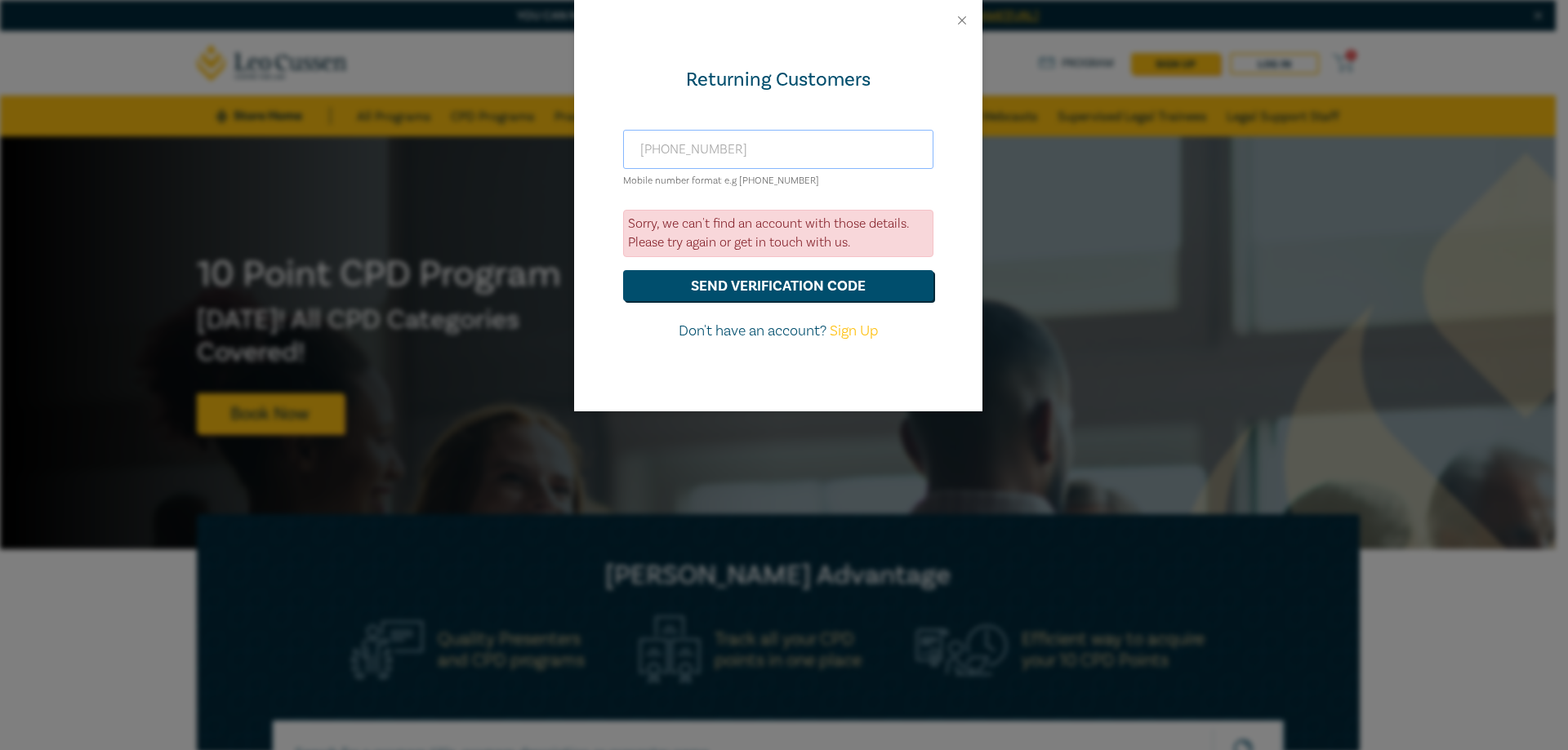
click at [666, 149] on input "+610409194679" at bounding box center [778, 149] width 311 height 39
click at [623, 270] on button "send verification code" at bounding box center [778, 285] width 311 height 31
click at [687, 149] on input "+61409194679" at bounding box center [778, 149] width 311 height 39
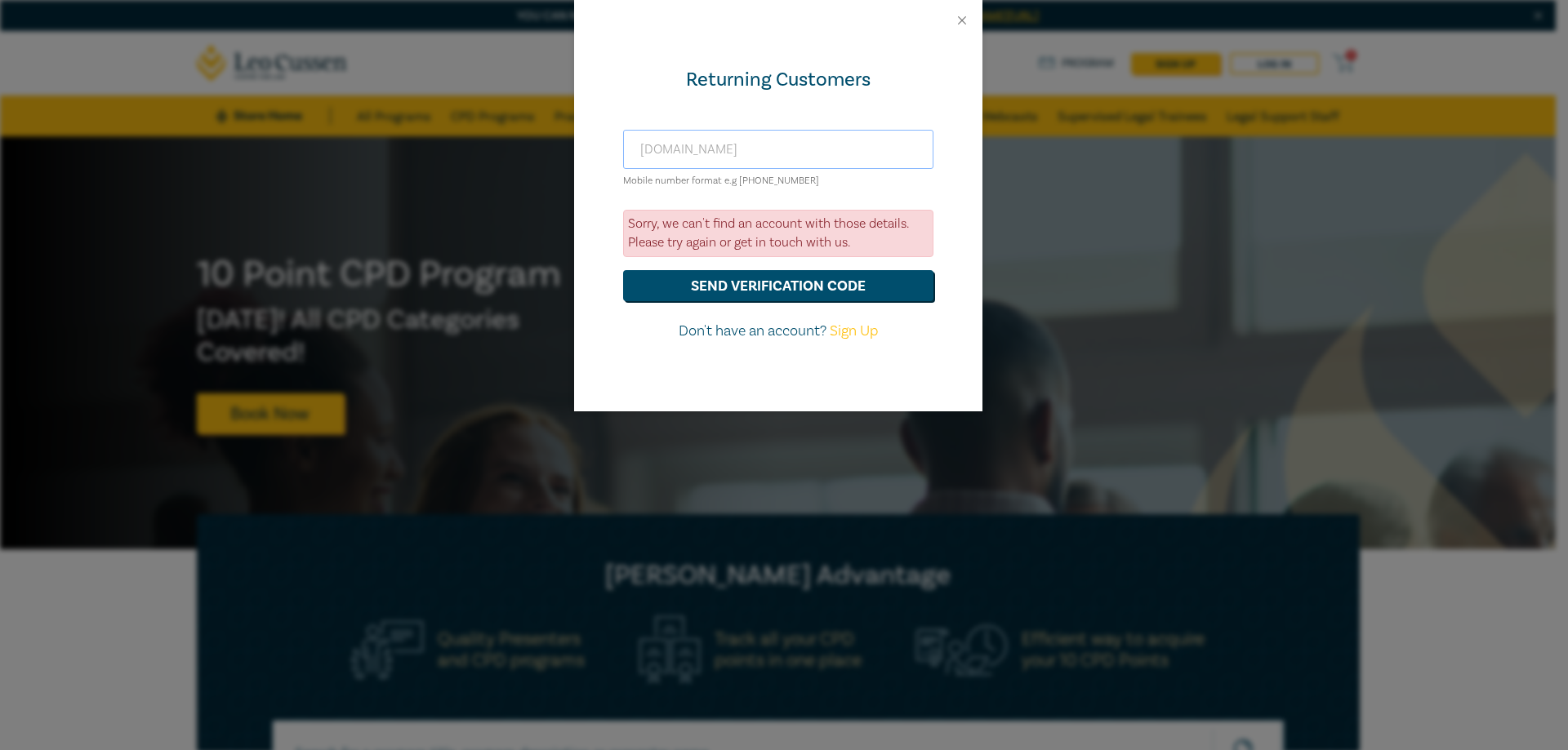
type input "[EMAIL_ADDRESS][PERSON_NAME][PERSON_NAME][DOMAIN_NAME]"
click at [733, 285] on button "send verification code" at bounding box center [778, 285] width 311 height 31
click at [870, 325] on link "Sign Up" at bounding box center [854, 331] width 48 height 19
select select "AU"
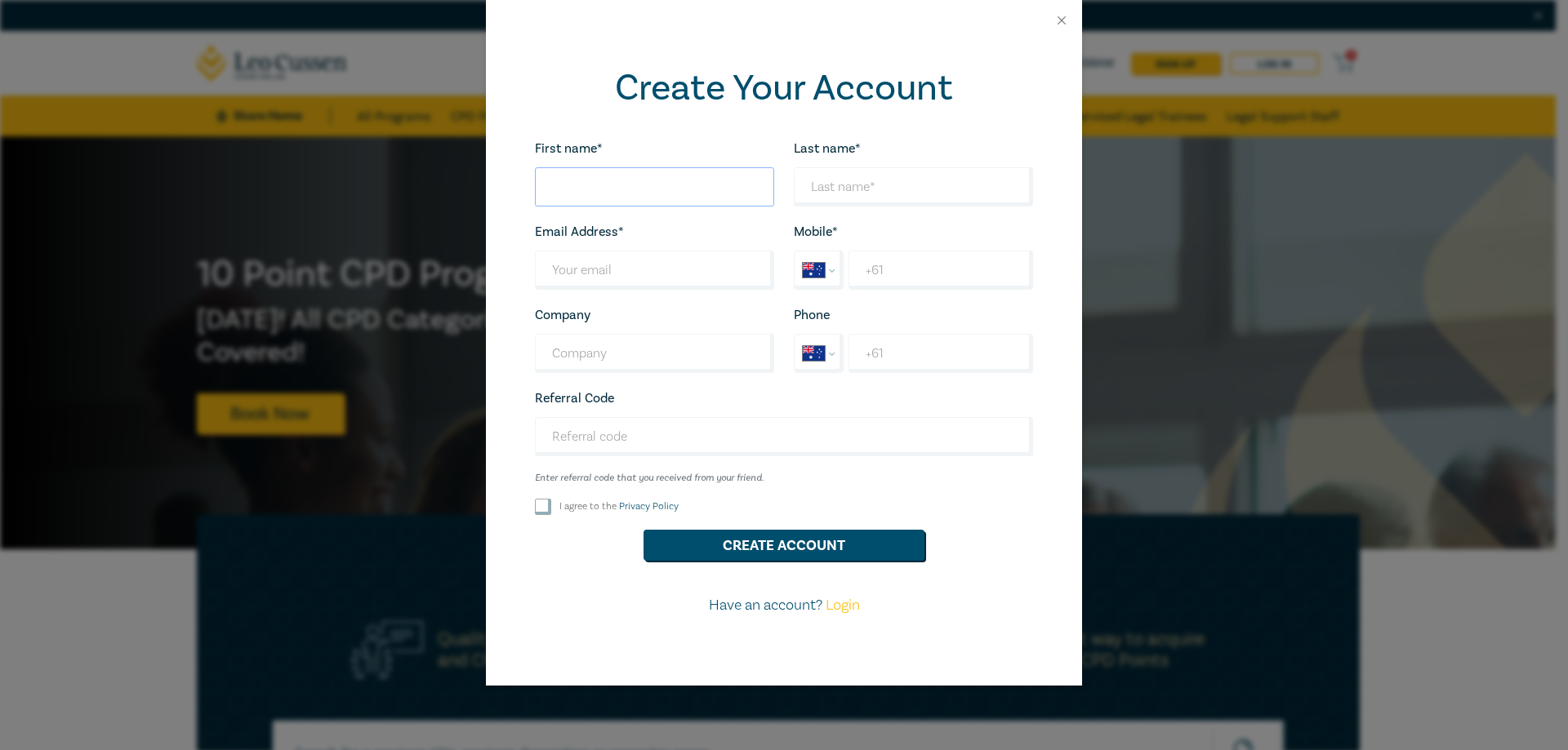
click at [642, 191] on input "First name*" at bounding box center [654, 187] width 239 height 39
type input "Sofia-Isabella"
type input "Griffin"
type input "[EMAIL_ADDRESS][PERSON_NAME][PERSON_NAME][DOMAIN_NAME]"
click at [858, 256] on input "+61" at bounding box center [941, 270] width 185 height 39
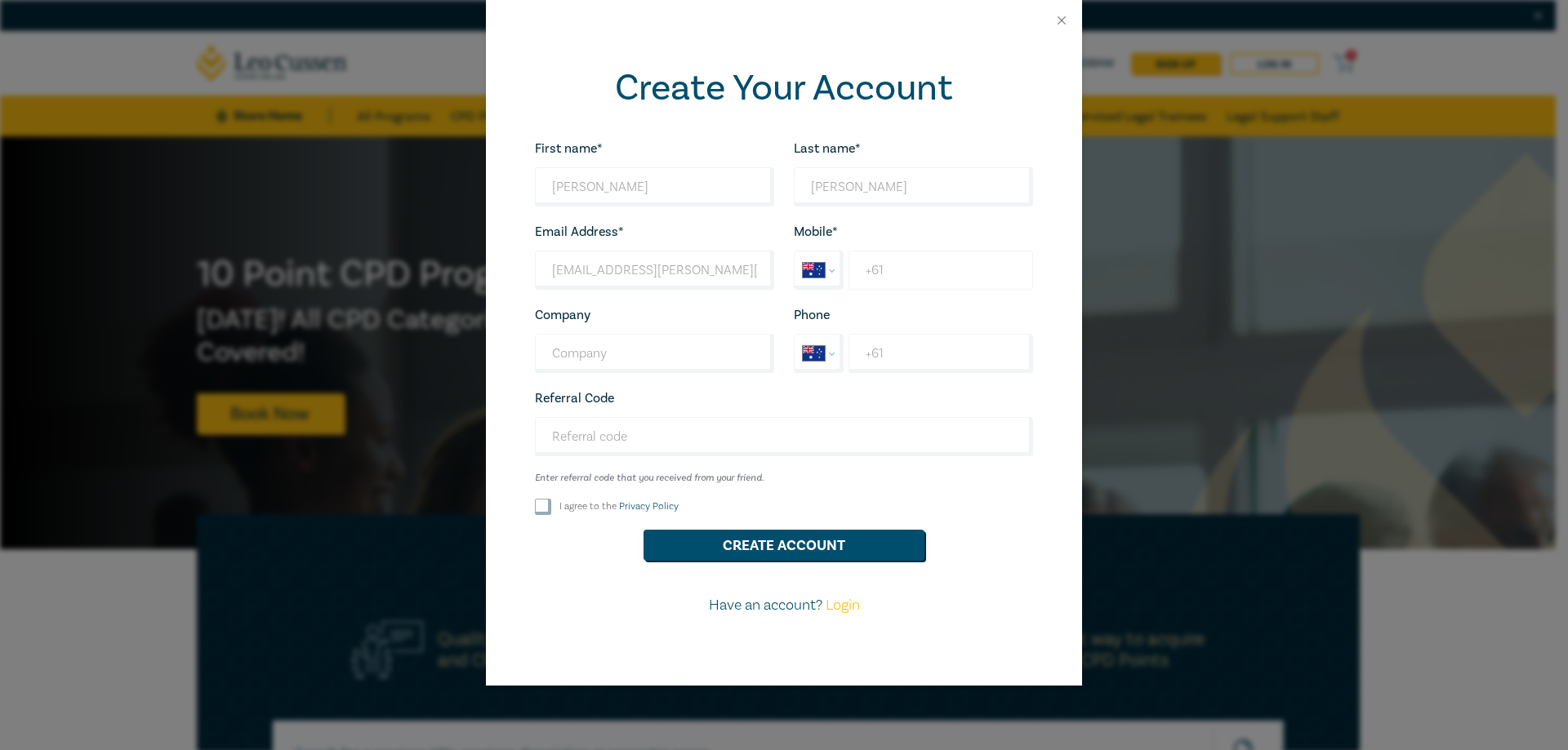
type input "+61 409 194 679"
click at [684, 337] on input "Company" at bounding box center [654, 353] width 239 height 39
click at [587, 494] on div "First name* Sofia-Isabella Looks good! Last name* Griffin Looks good! Email Add…" at bounding box center [783, 384] width 518 height 492
click at [566, 507] on label "I agree to the Privacy Policy" at bounding box center [619, 507] width 119 height 14
click at [551, 507] on input "I agree to the Privacy Policy" at bounding box center [542, 507] width 16 height 16
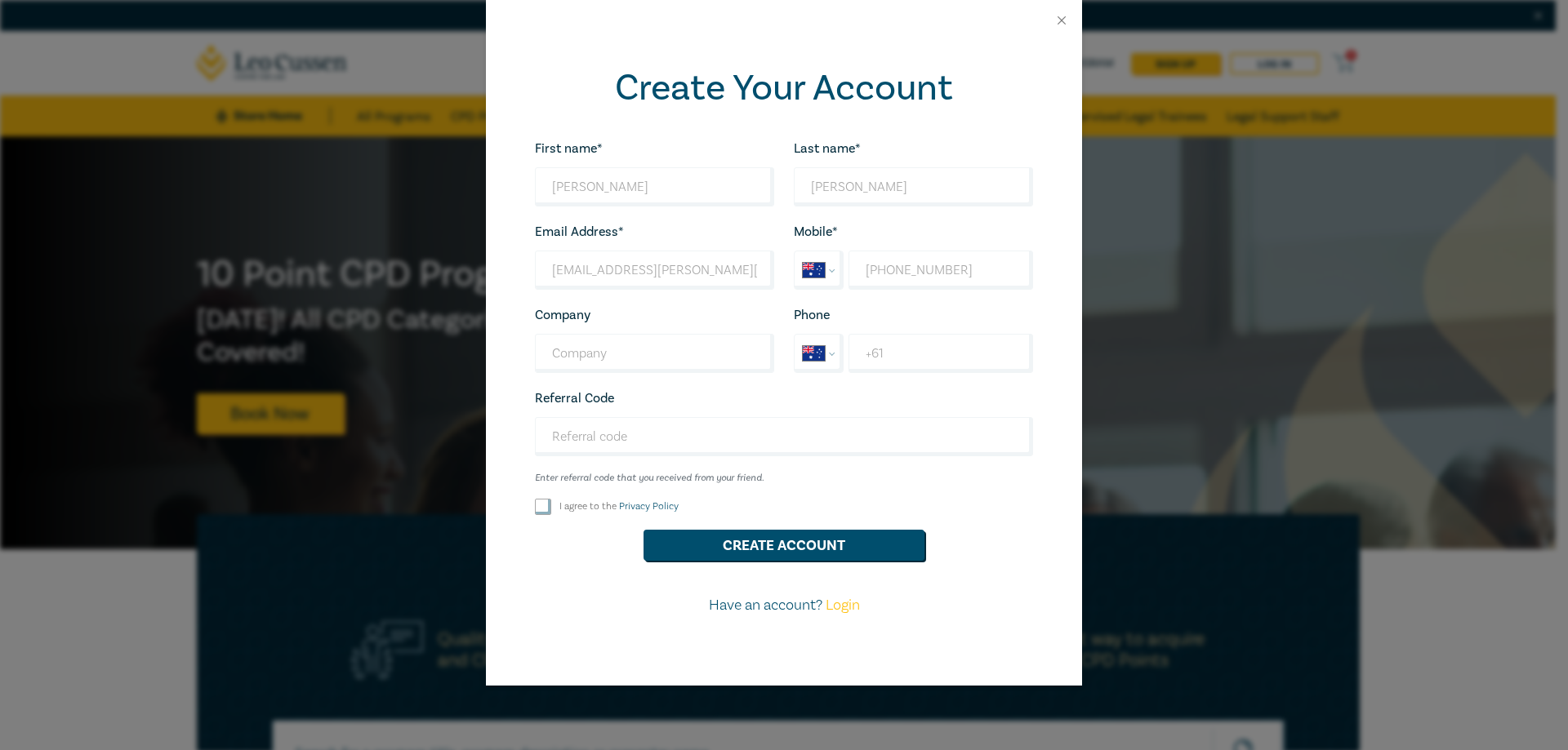
checkbox input "true"
click at [703, 547] on button "Create Account" at bounding box center [783, 545] width 281 height 31
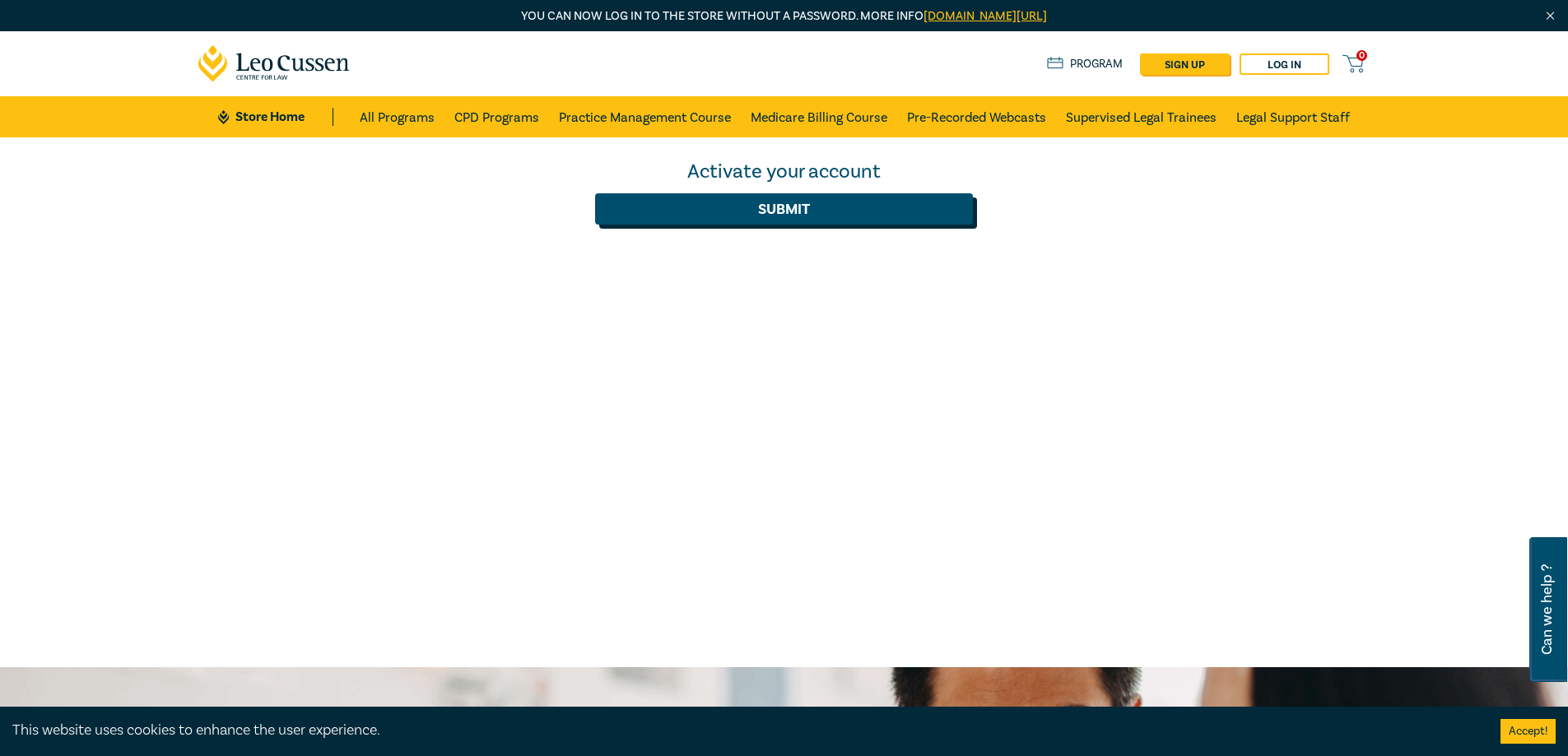
click at [826, 210] on button "Submit" at bounding box center [784, 209] width 378 height 31
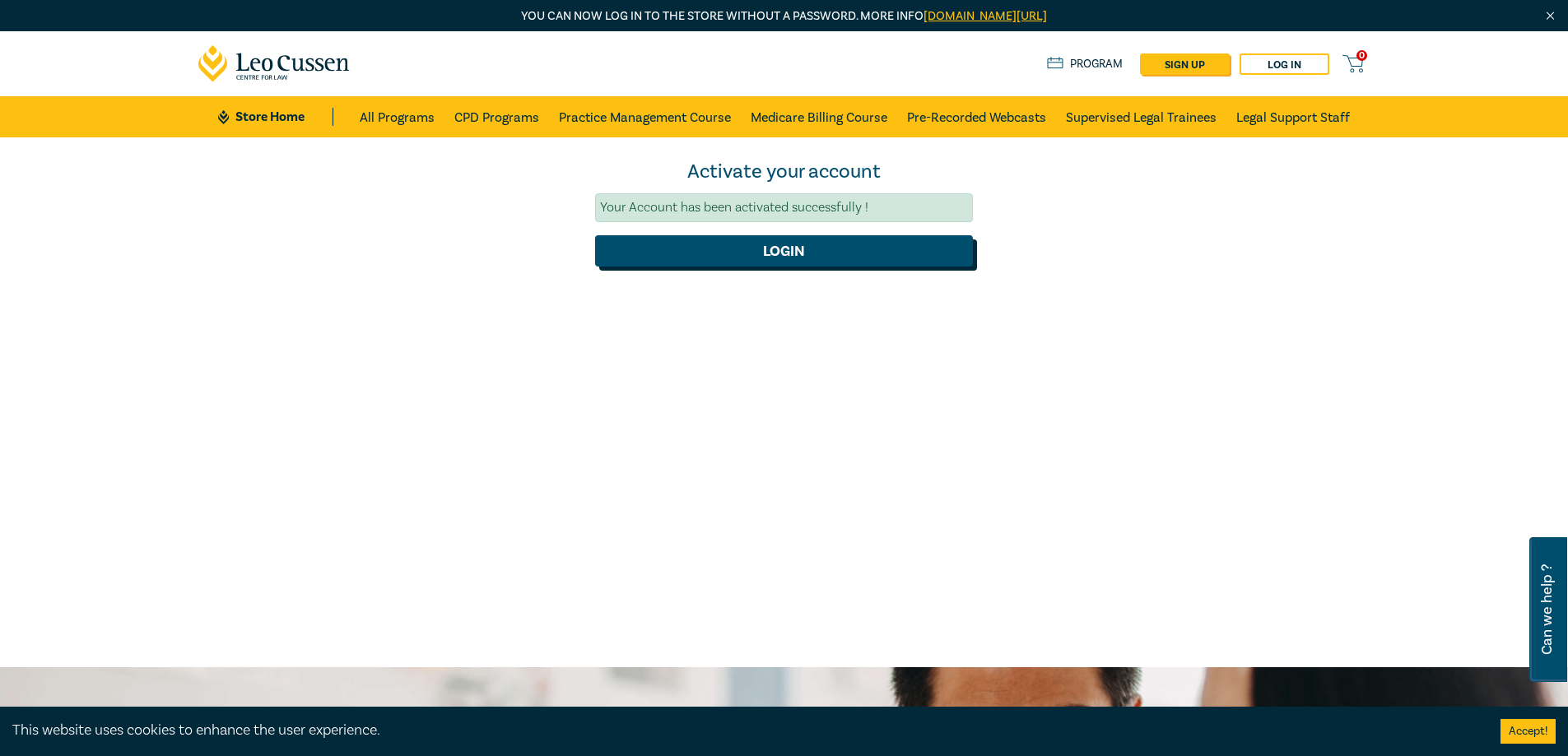
click at [786, 251] on button "Login" at bounding box center [784, 251] width 378 height 31
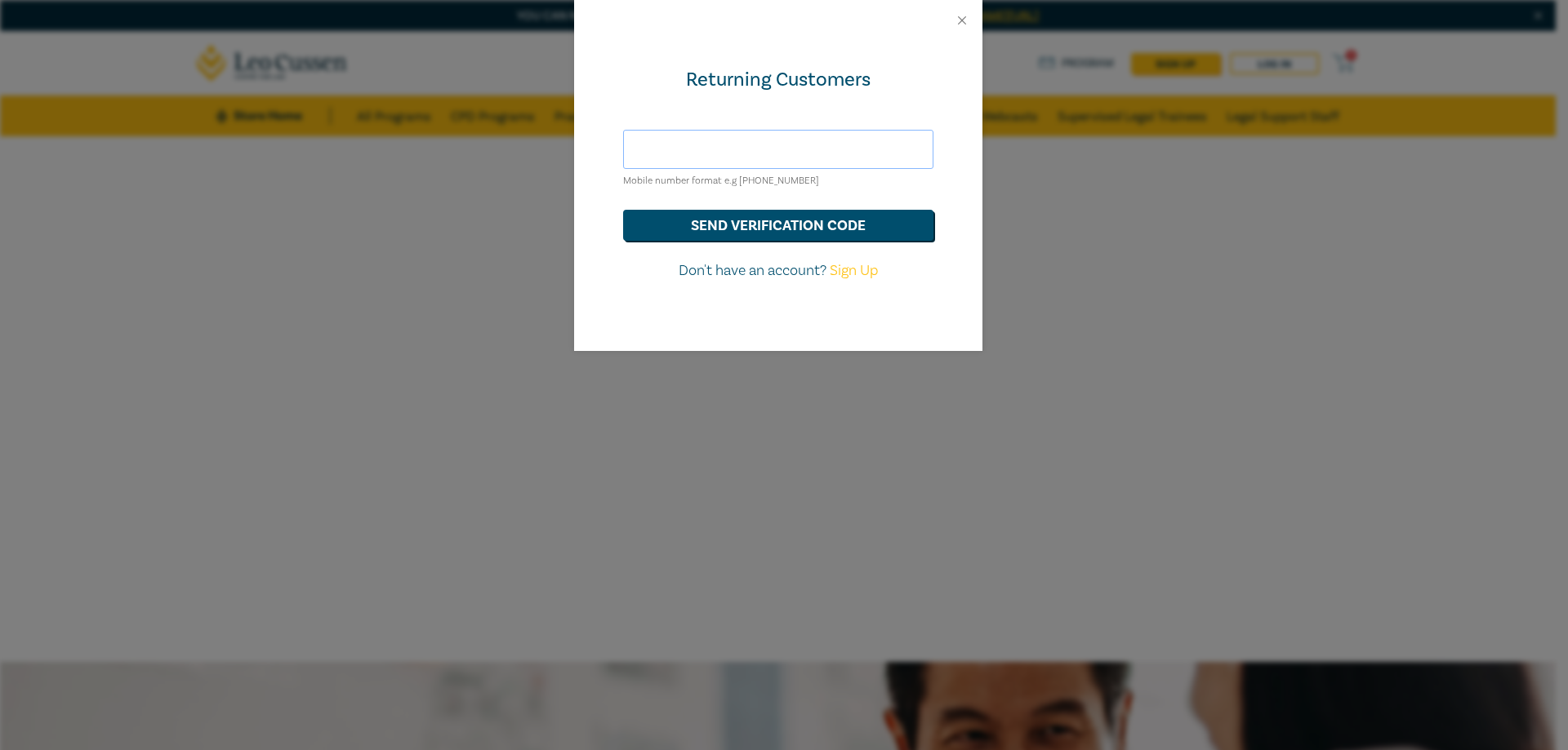
click at [742, 160] on input "text" at bounding box center [778, 149] width 311 height 39
type input "0"
type input "+61409194679"
click at [623, 210] on button "send verification code" at bounding box center [778, 225] width 311 height 31
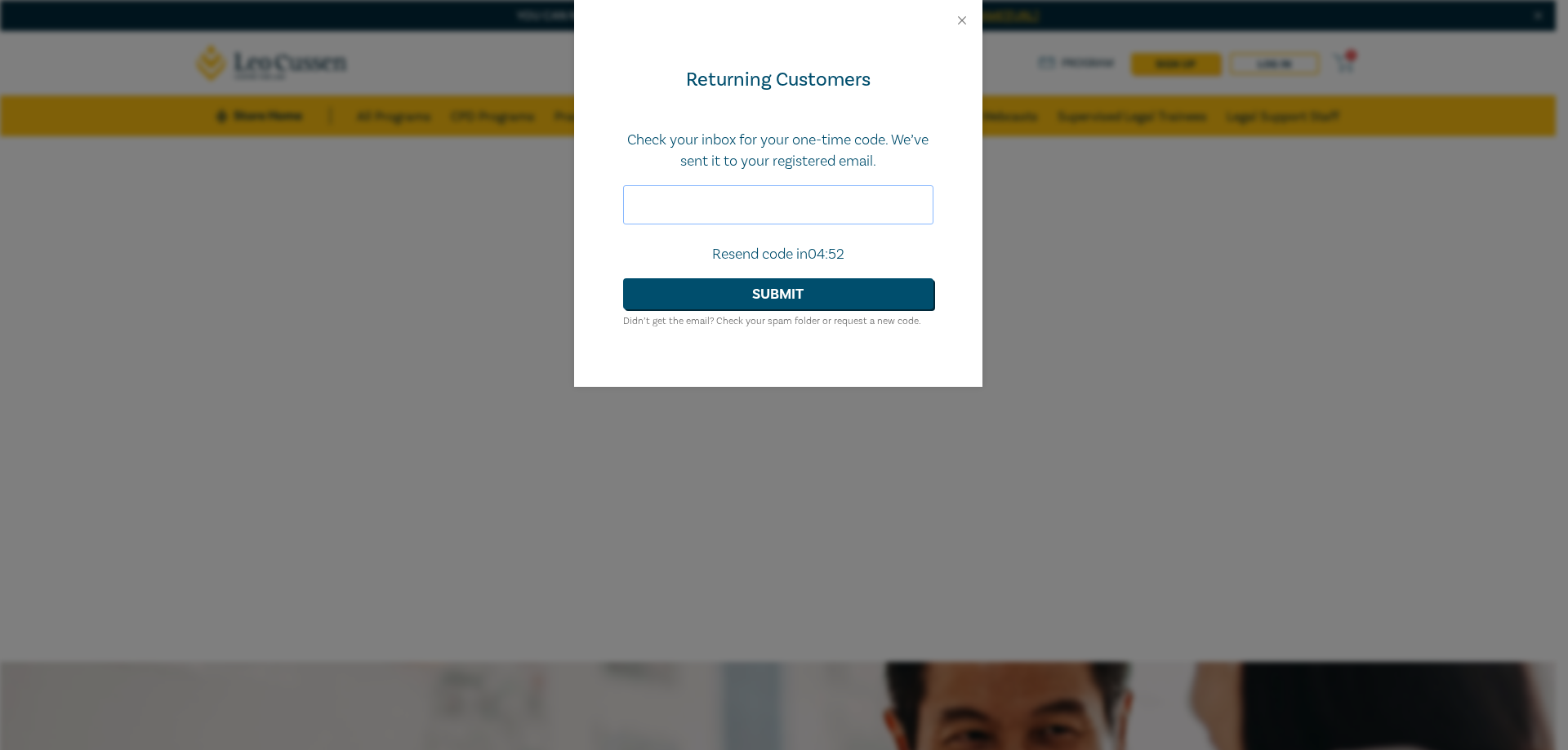
click at [784, 192] on input "text" at bounding box center [778, 204] width 311 height 39
paste input "912147"
type input "912147"
click at [735, 293] on button "Submit" at bounding box center [778, 294] width 311 height 31
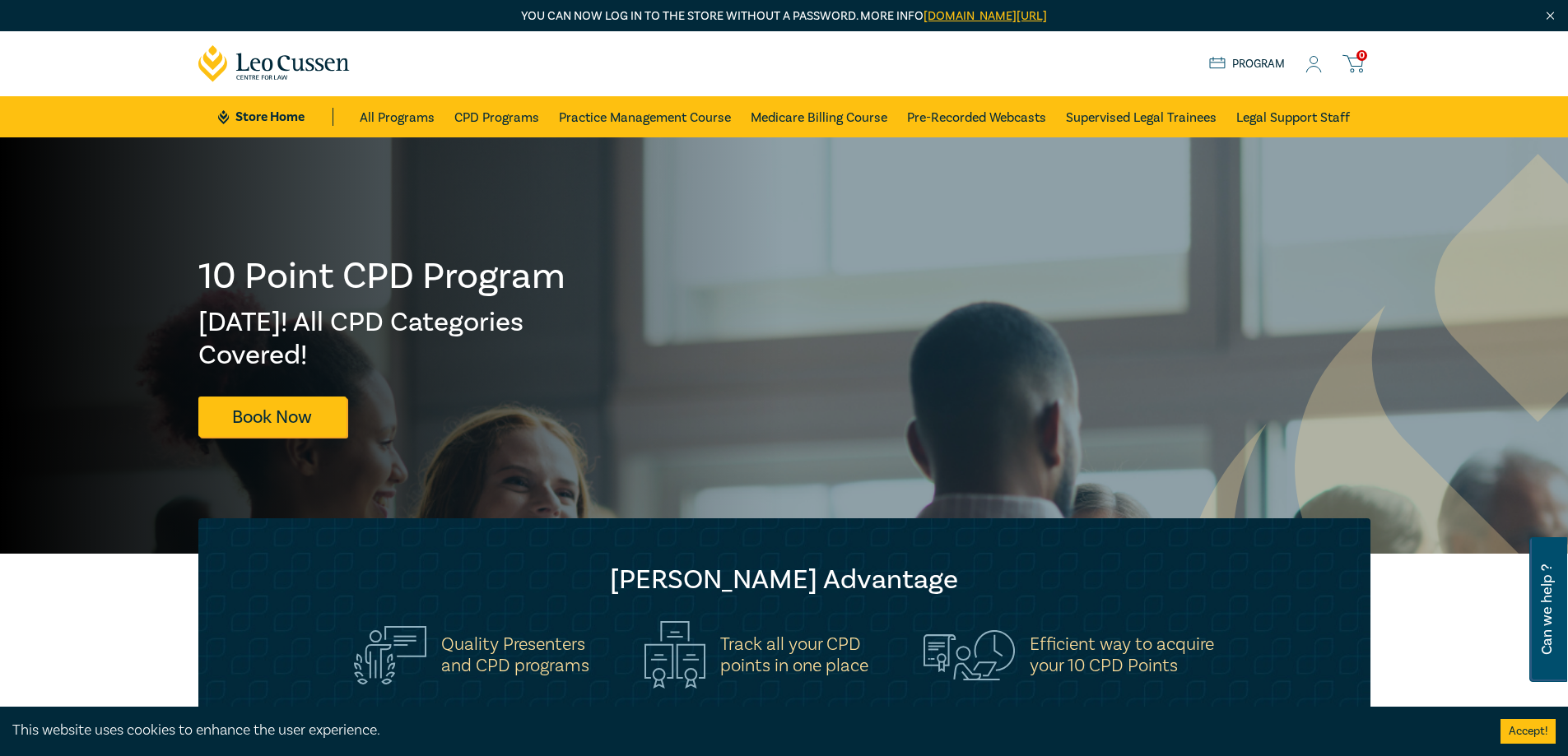
click at [1271, 66] on link "Program" at bounding box center [1248, 64] width 77 height 18
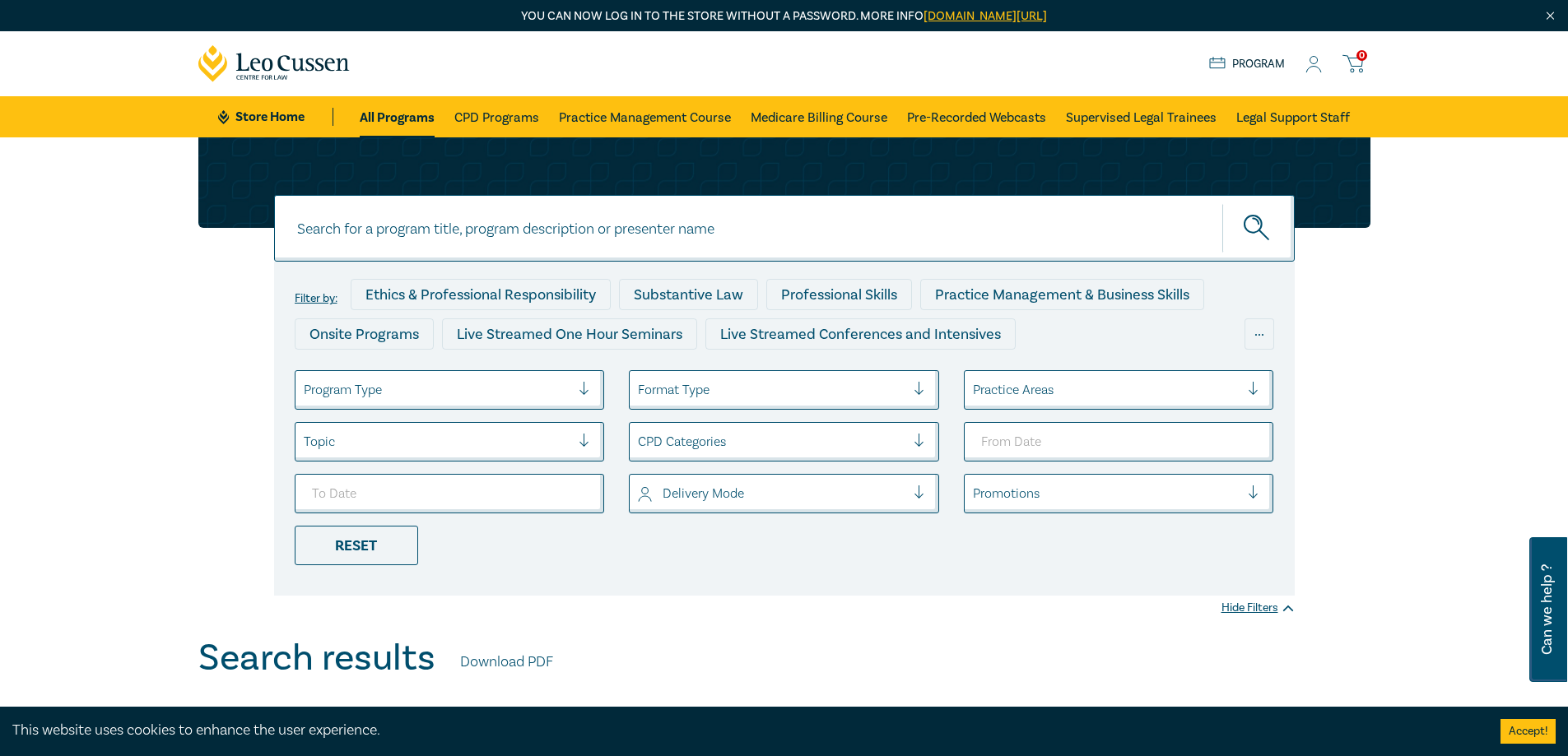
click at [1315, 71] on icon at bounding box center [1314, 64] width 16 height 17
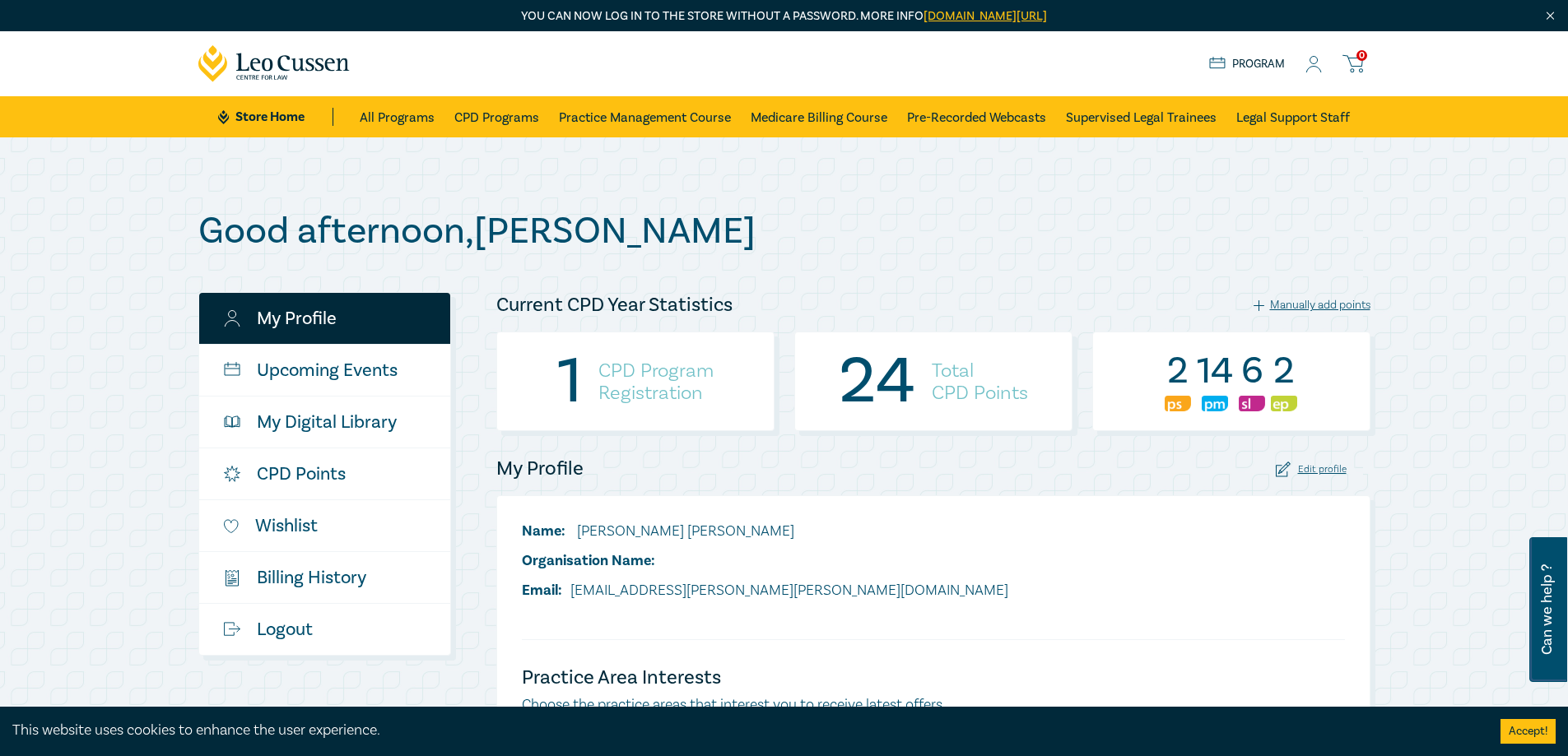
click at [664, 359] on h4 "CPD Program Registration" at bounding box center [656, 382] width 115 height 45
click at [647, 404] on h4 "CPD Program Registration" at bounding box center [656, 382] width 115 height 45
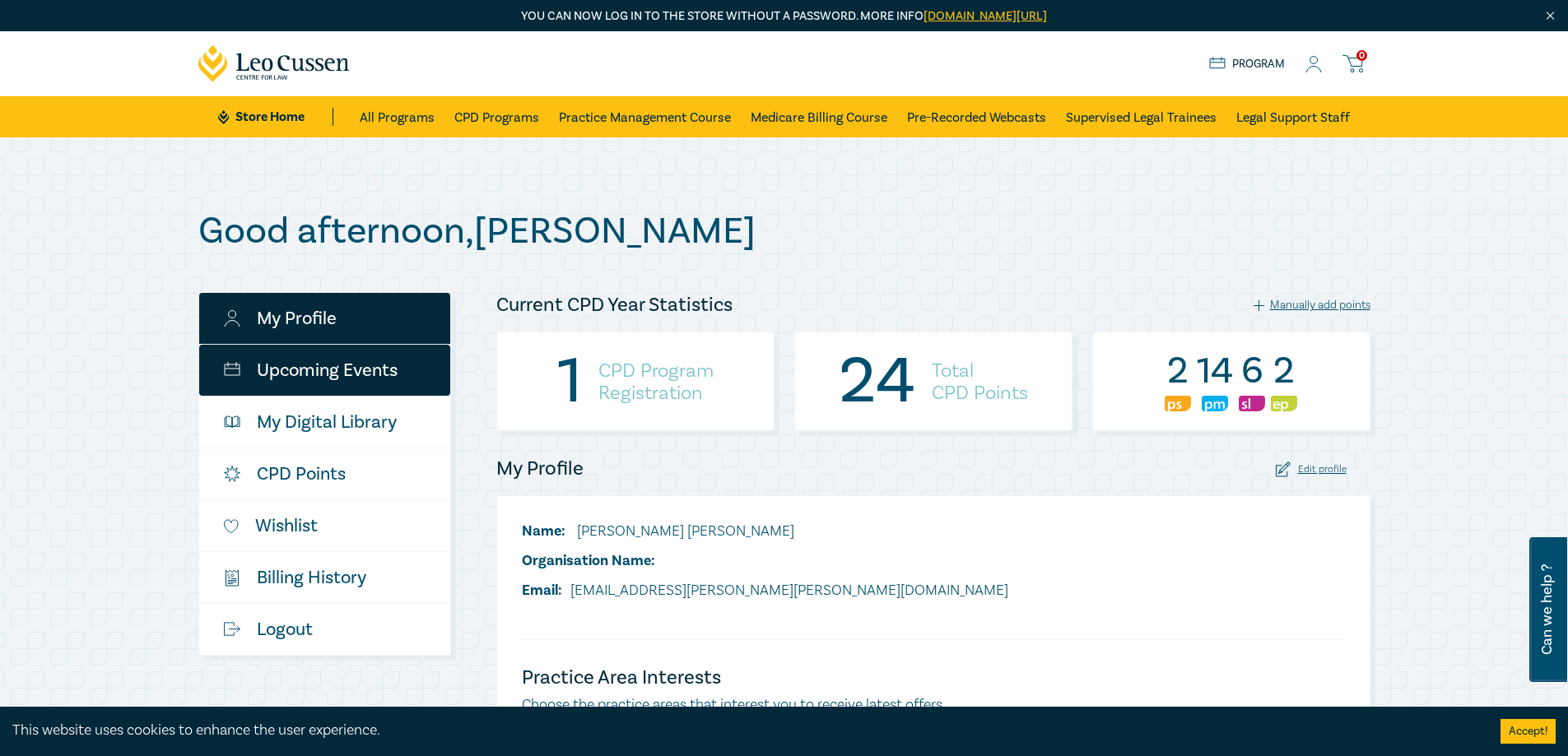
click at [326, 383] on link "Upcoming Events" at bounding box center [324, 370] width 251 height 51
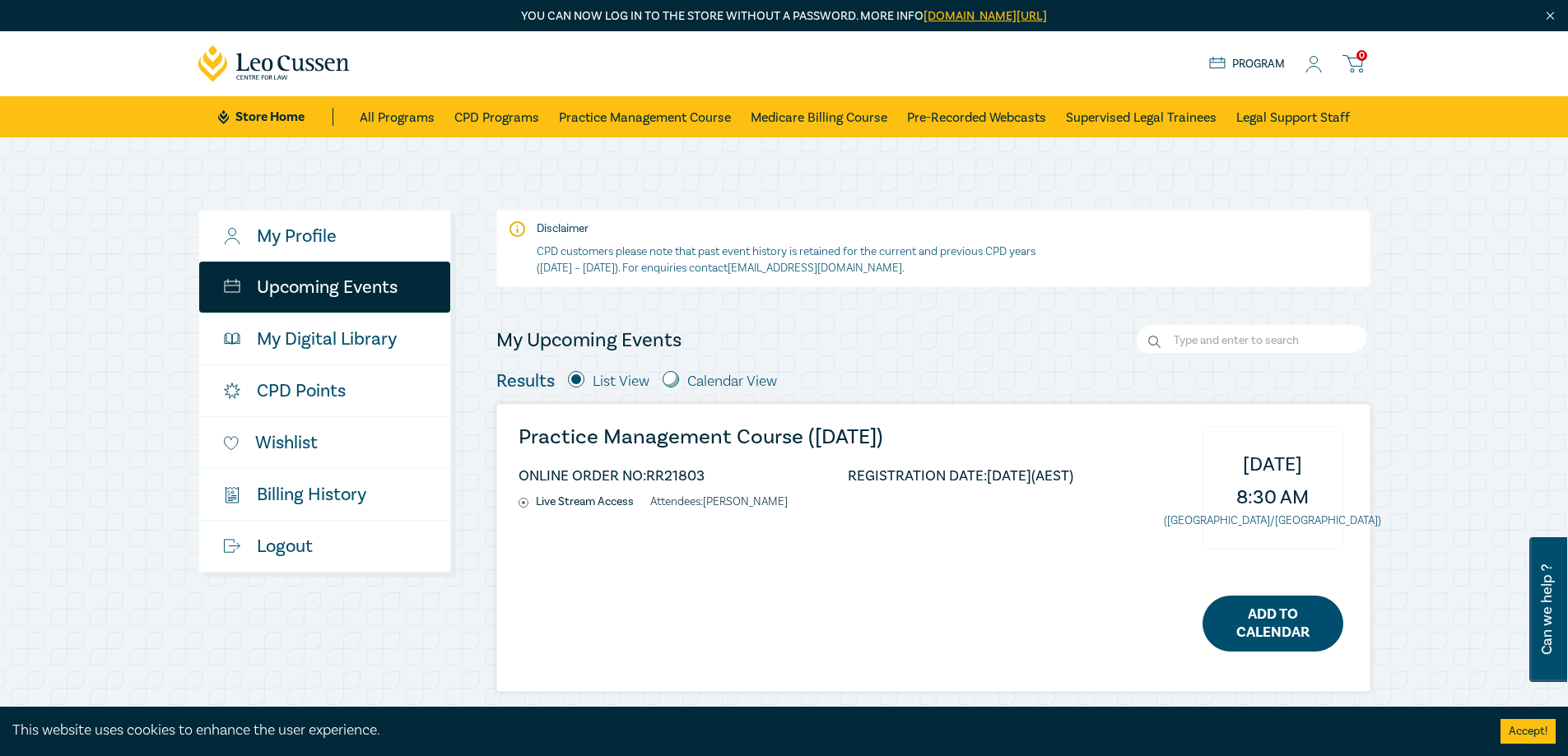
click at [1259, 636] on link "Add to Calendar" at bounding box center [1273, 623] width 141 height 56
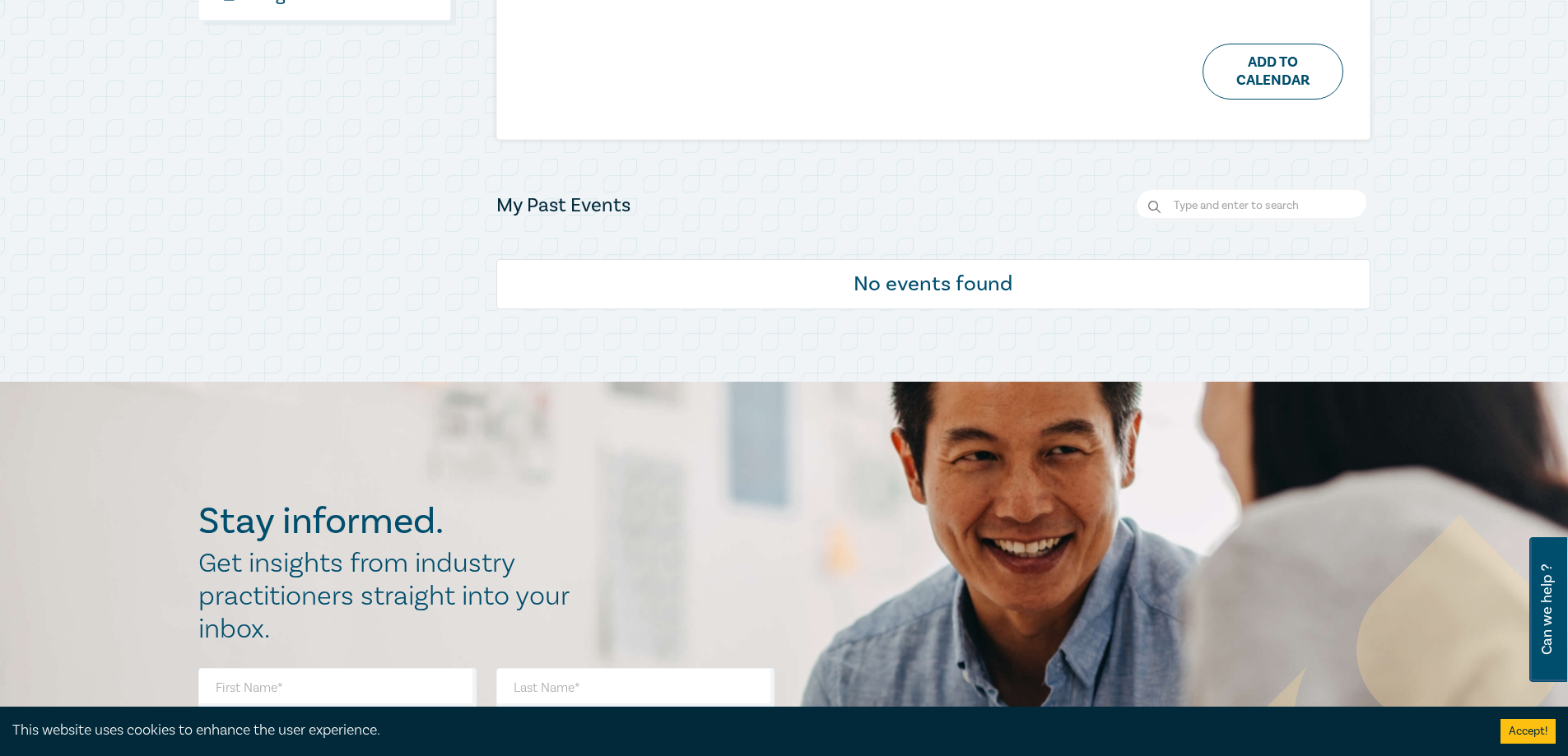
scroll to position [78, 0]
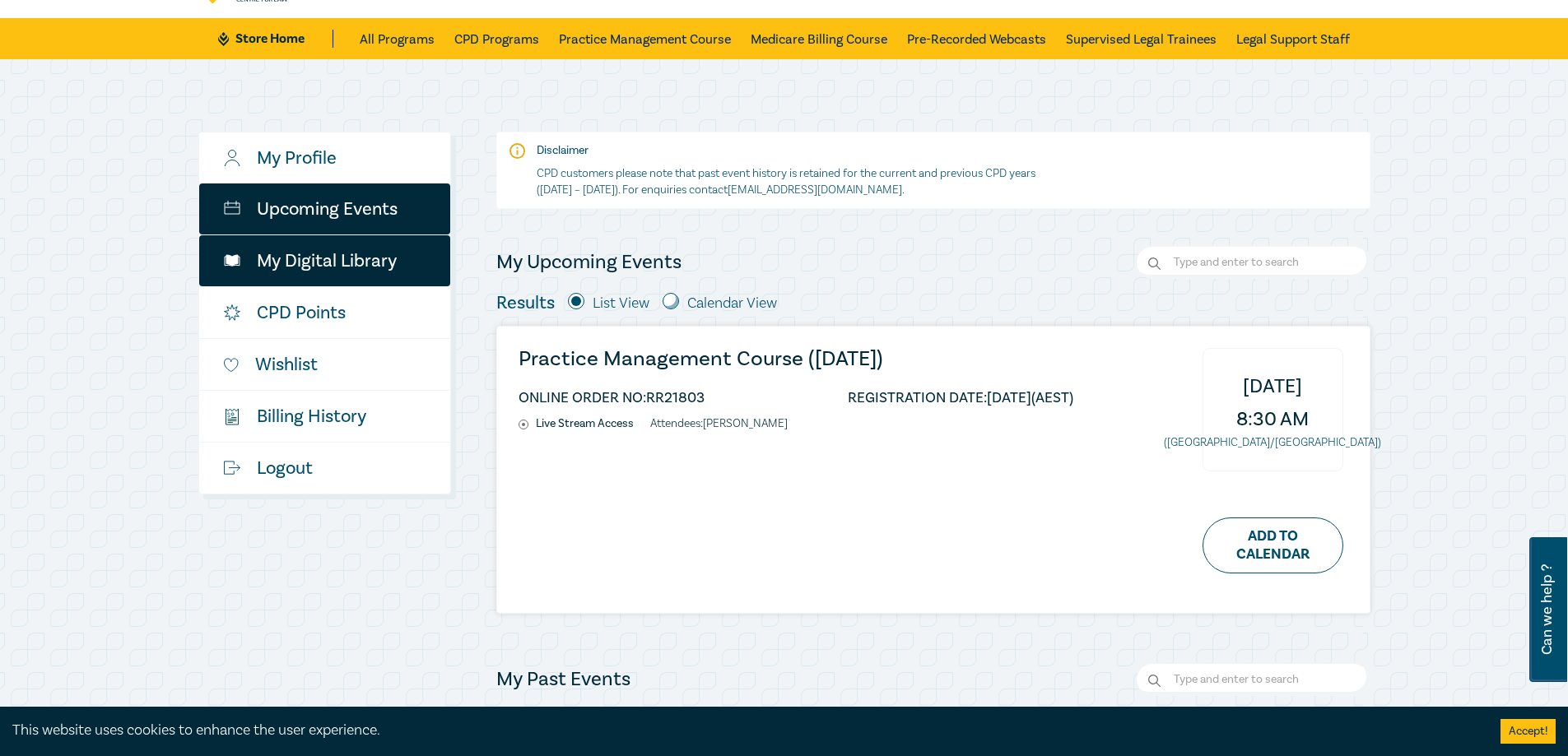
click at [301, 262] on link "My Digital Library" at bounding box center [324, 260] width 251 height 51
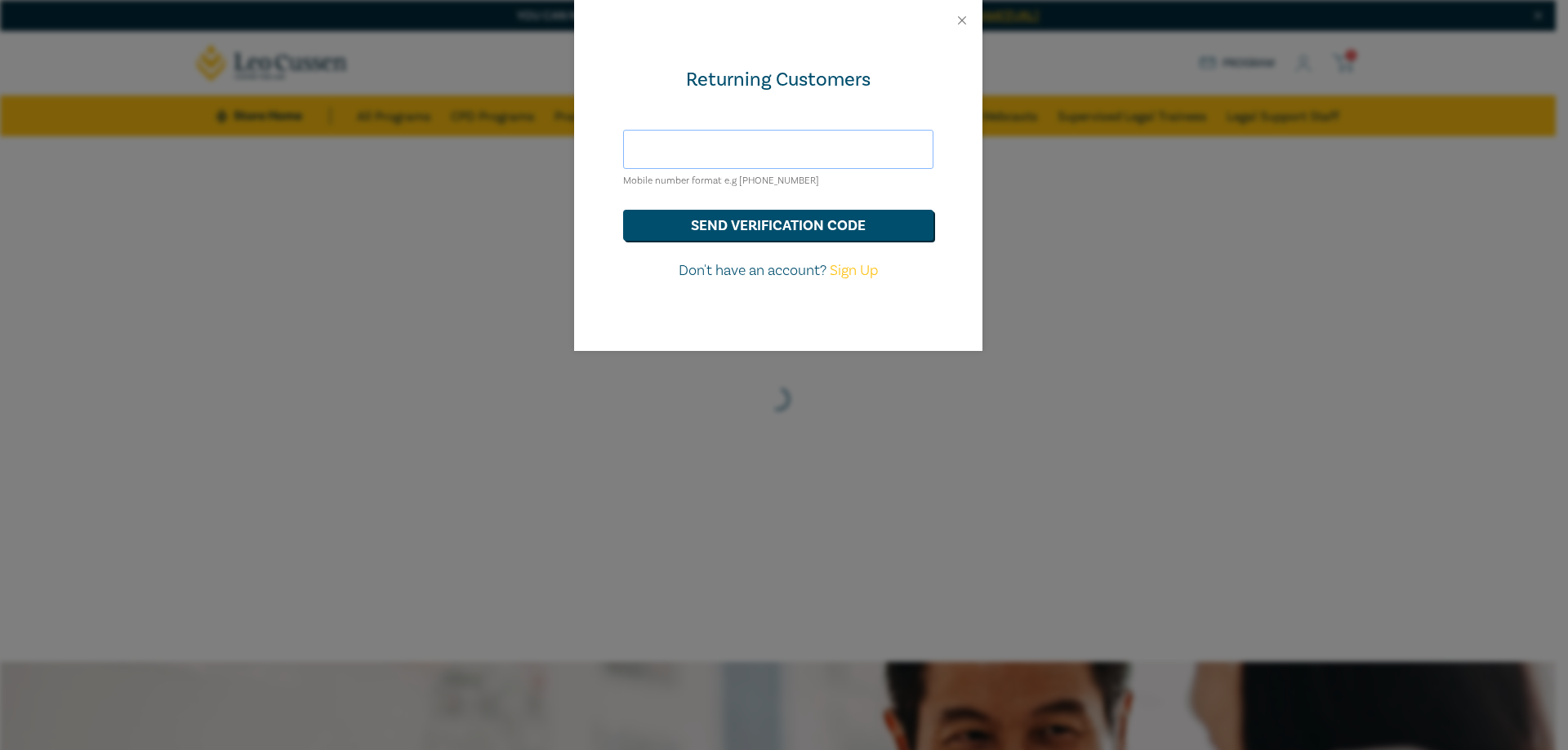
click at [865, 149] on input "text" at bounding box center [778, 149] width 311 height 39
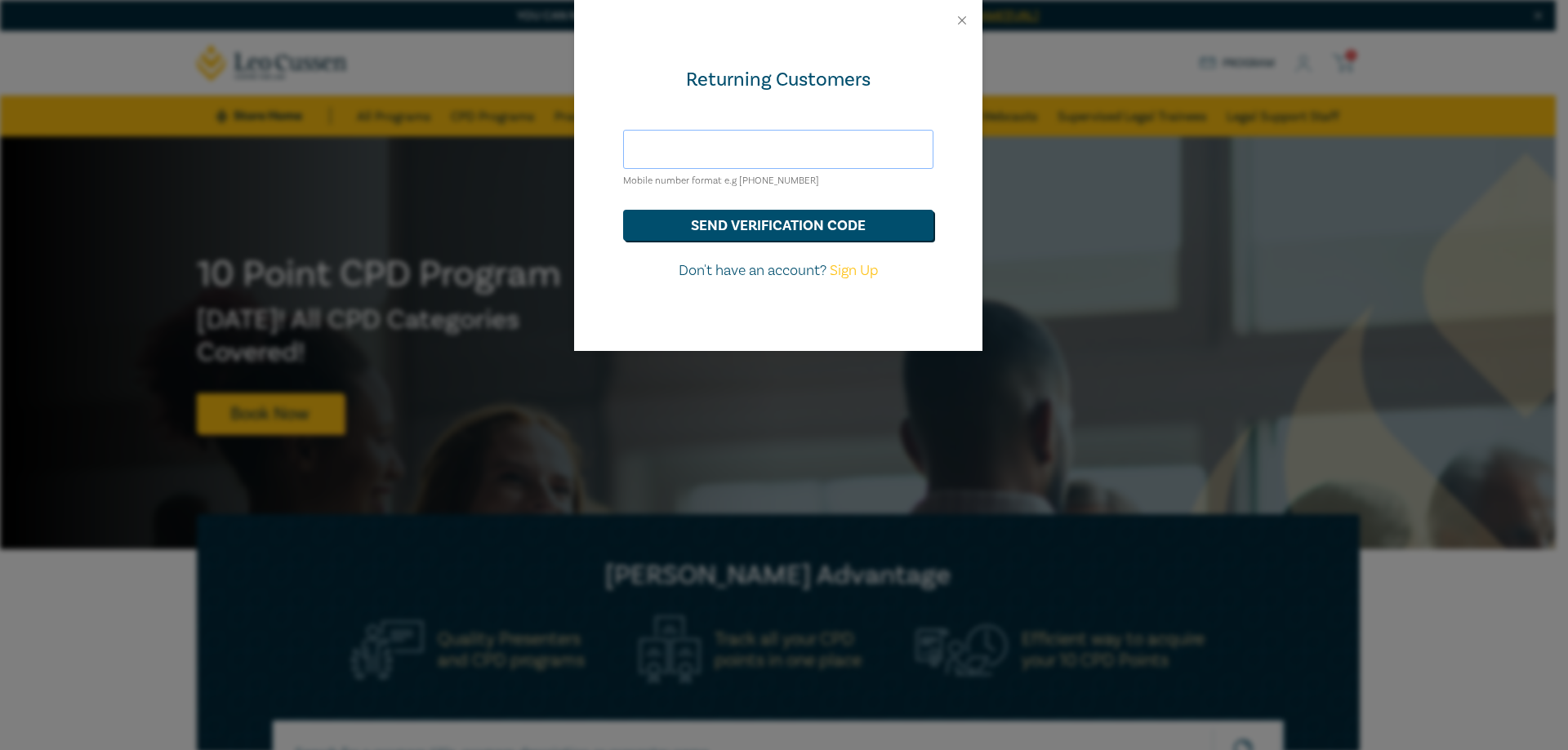
type input "[EMAIL_ADDRESS][PERSON_NAME][PERSON_NAME][DOMAIN_NAME]"
click at [819, 215] on button "send verification code" at bounding box center [778, 225] width 311 height 31
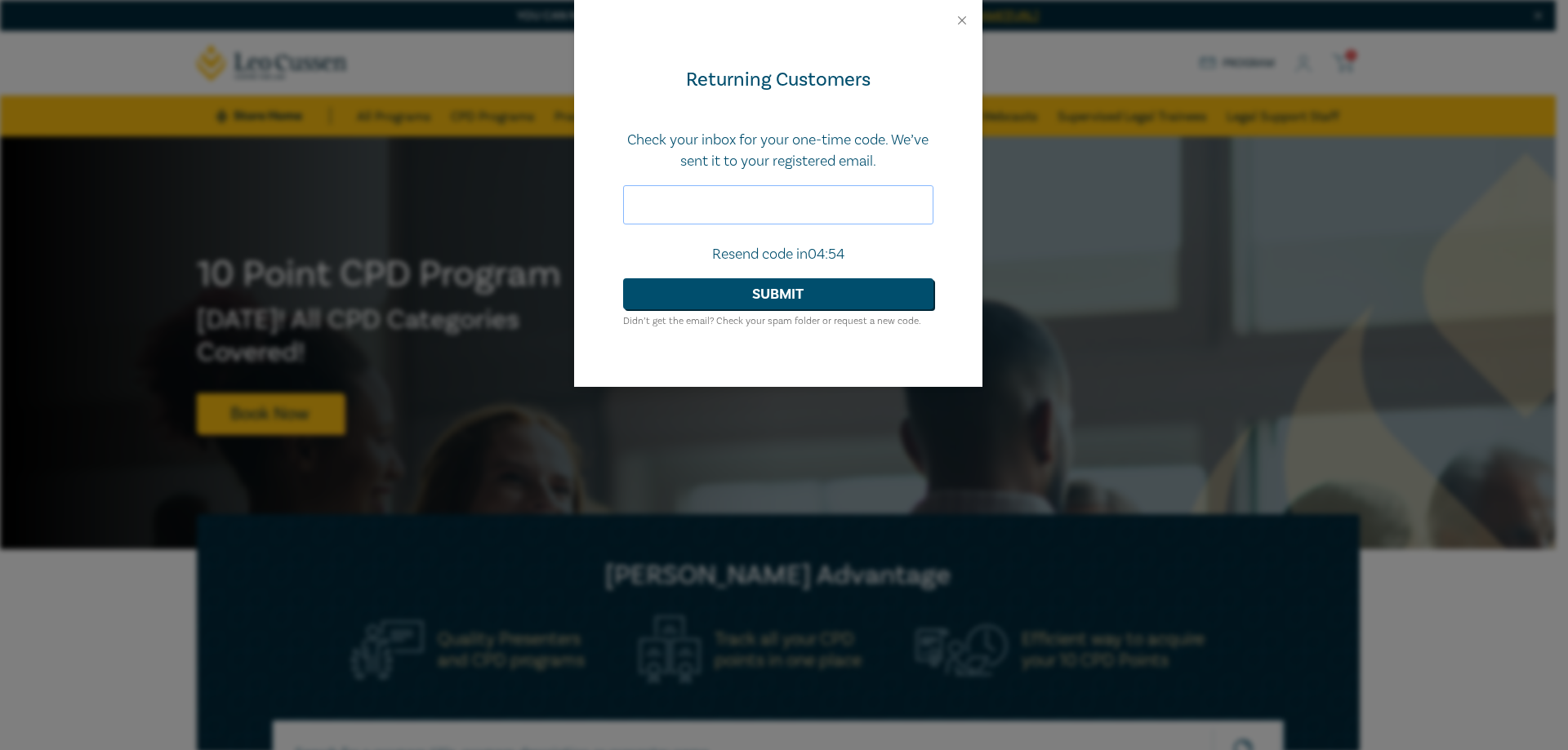
click at [727, 202] on input "text" at bounding box center [778, 204] width 311 height 39
paste input "873876"
type input "873876"
click at [696, 284] on button "Submit" at bounding box center [778, 294] width 311 height 31
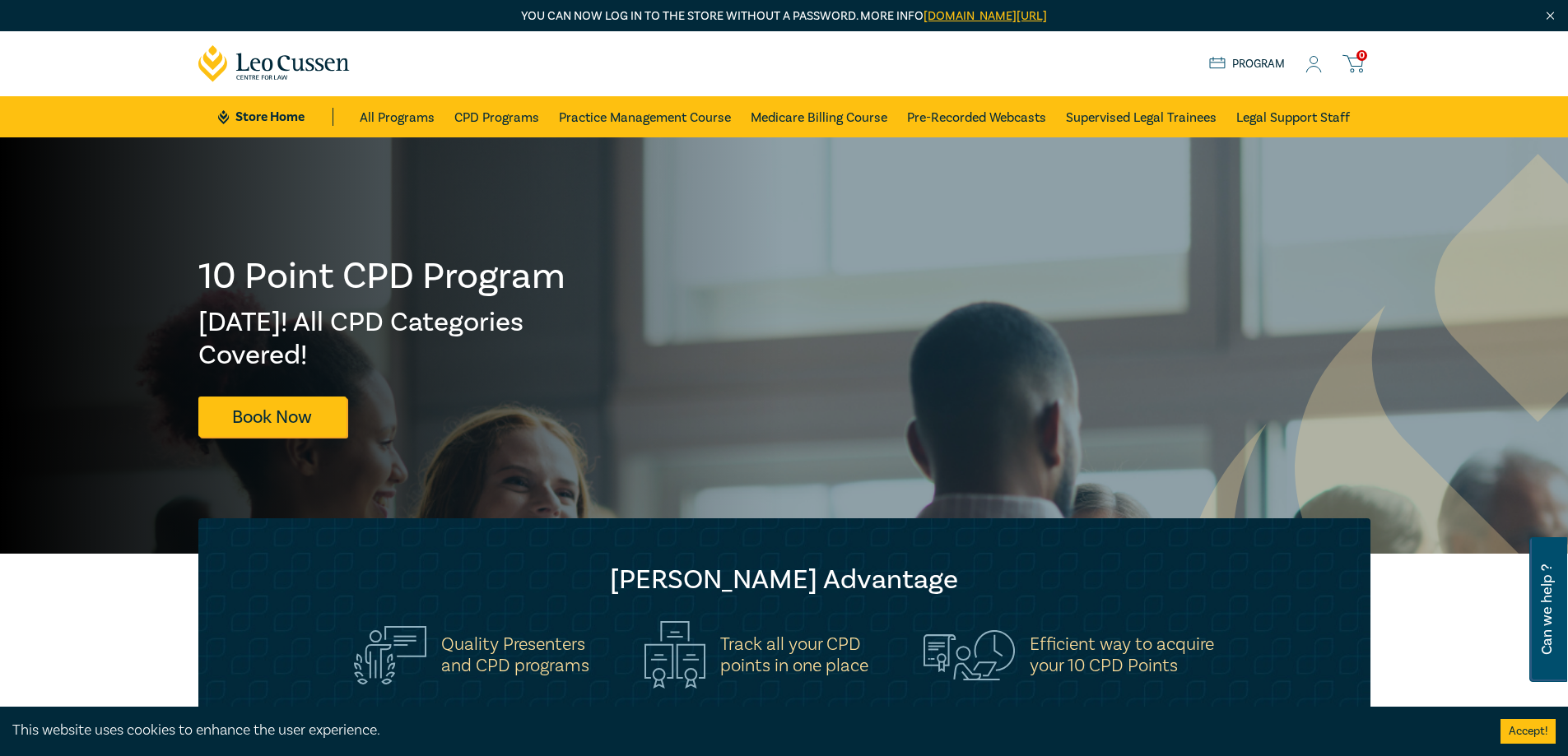
click at [1247, 63] on link "Program" at bounding box center [1248, 64] width 77 height 18
